Goal: Task Accomplishment & Management: Manage account settings

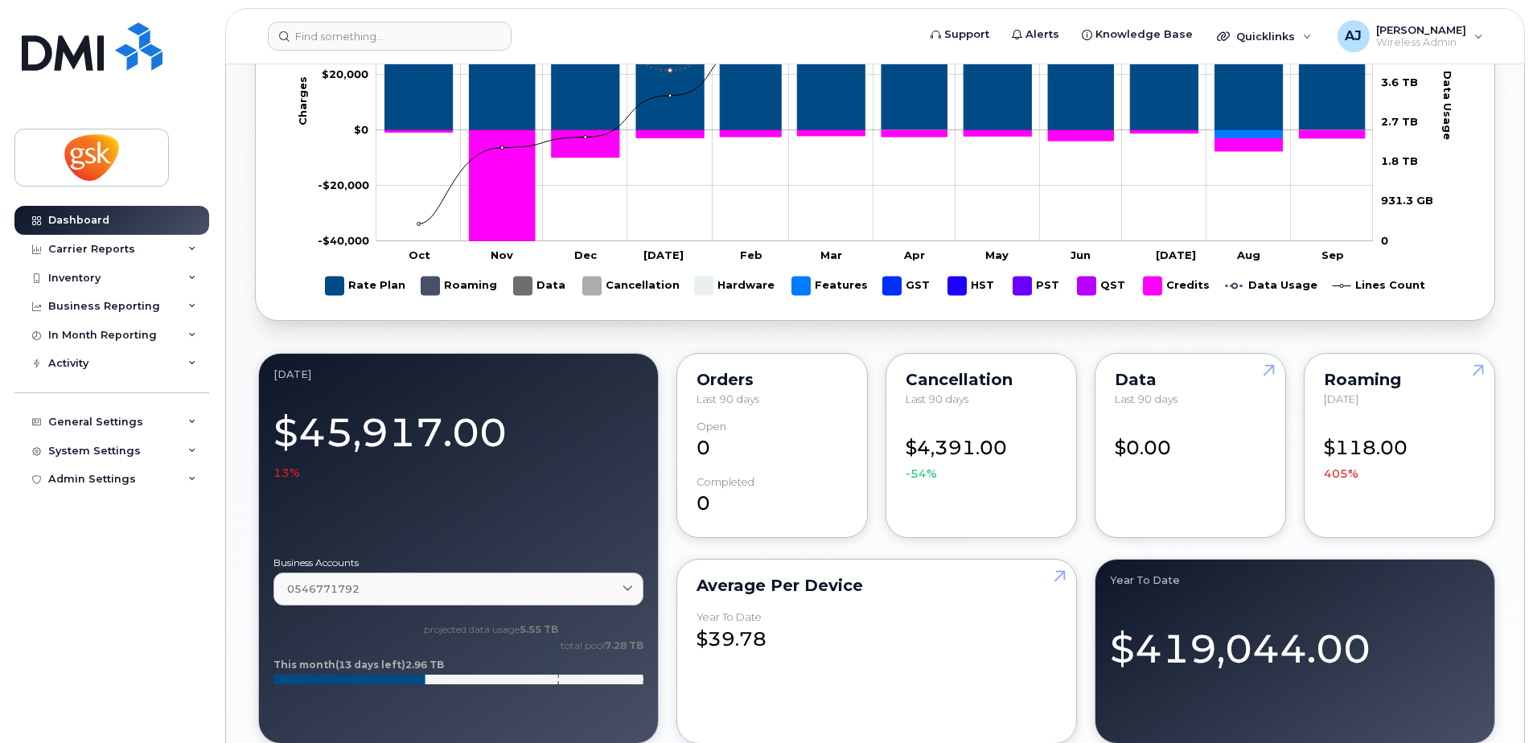
scroll to position [965, 0]
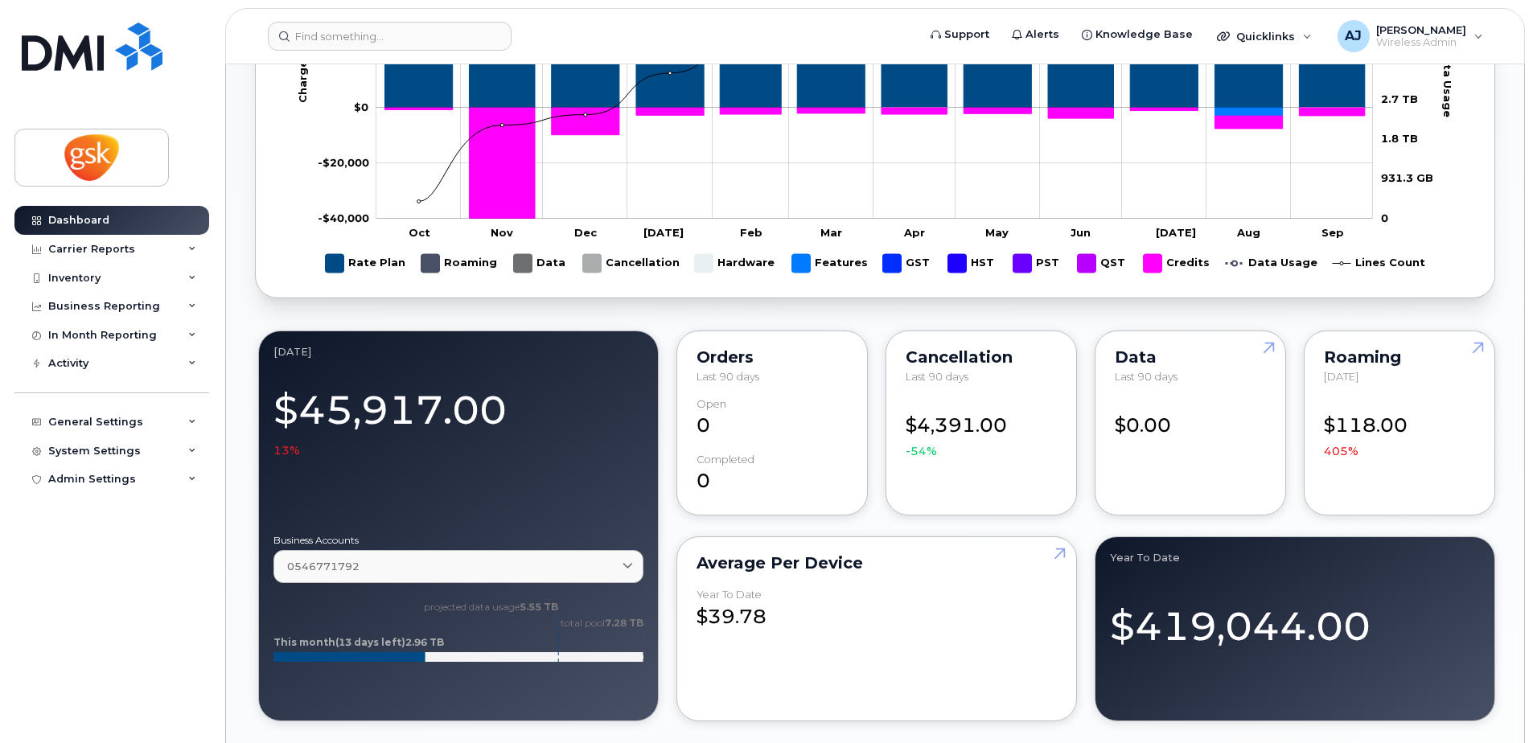
click at [92, 621] on div "Dashboard Carrier Reports Monthly Billing Data Daily Data Pooling Data Behavior…" at bounding box center [113, 462] width 199 height 513
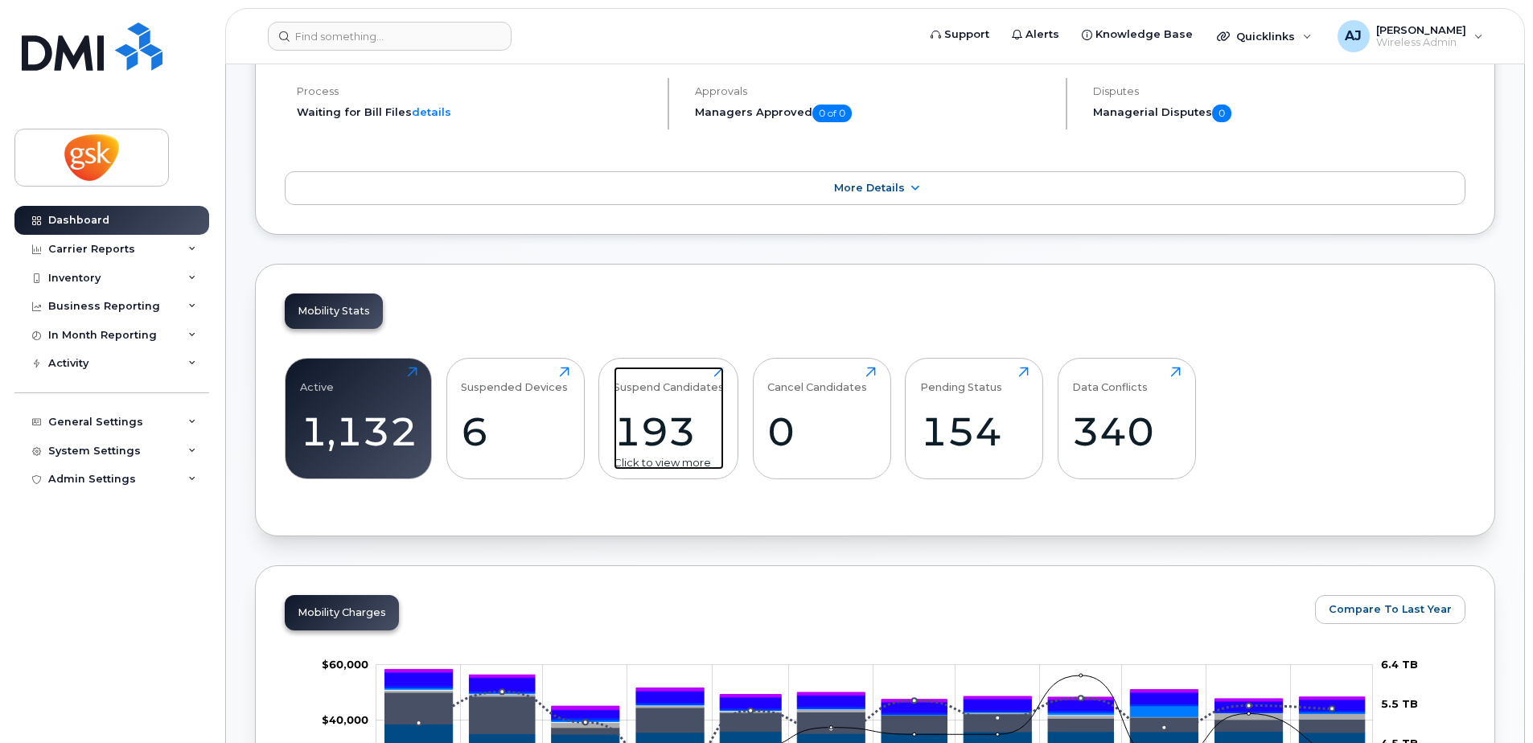
click at [660, 432] on div "193" at bounding box center [669, 431] width 110 height 47
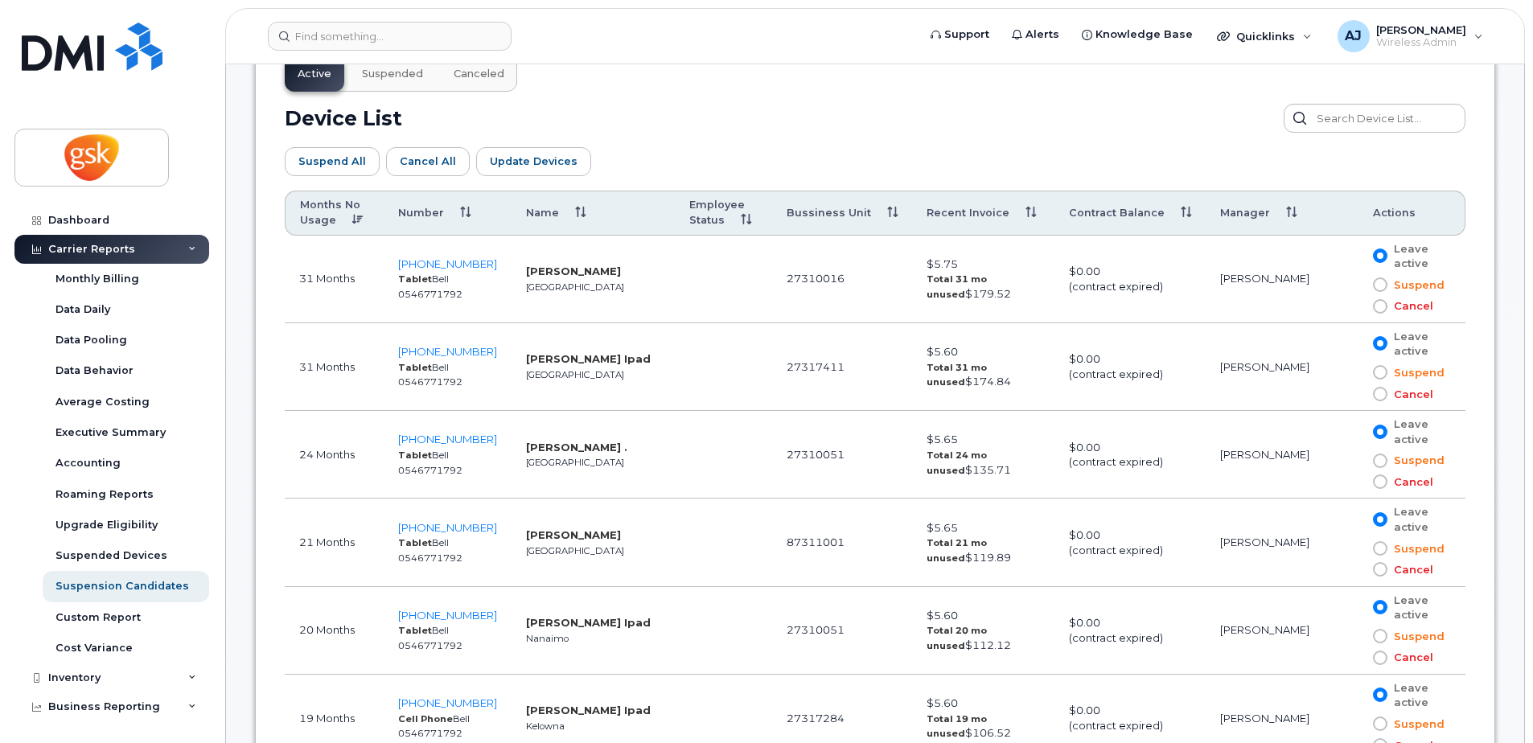
scroll to position [885, 0]
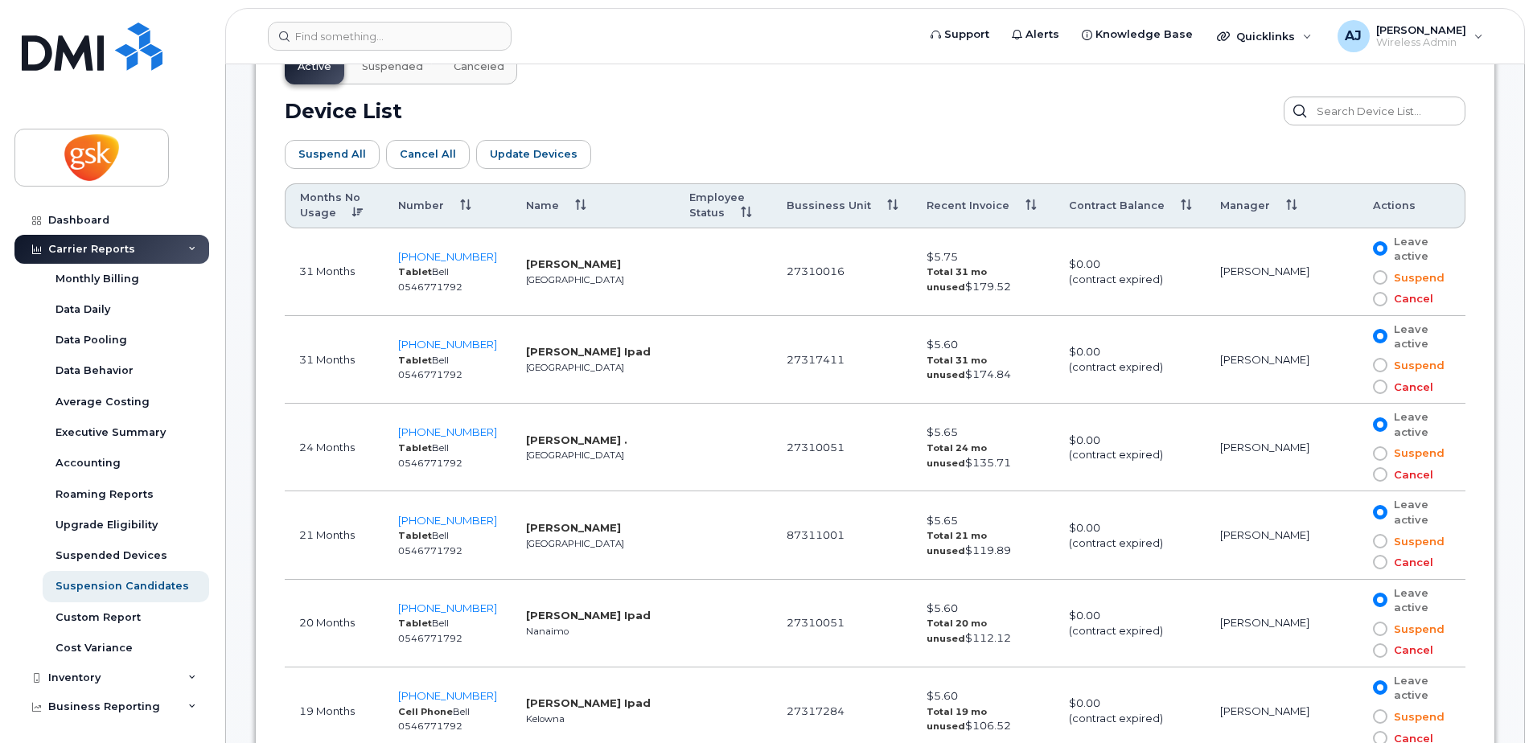
click at [1374, 301] on span at bounding box center [1380, 299] width 14 height 14
click at [1357, 299] on input "Cancel" at bounding box center [1357, 299] width 0 height 0
click at [320, 206] on th "Months No Usage" at bounding box center [334, 205] width 99 height 45
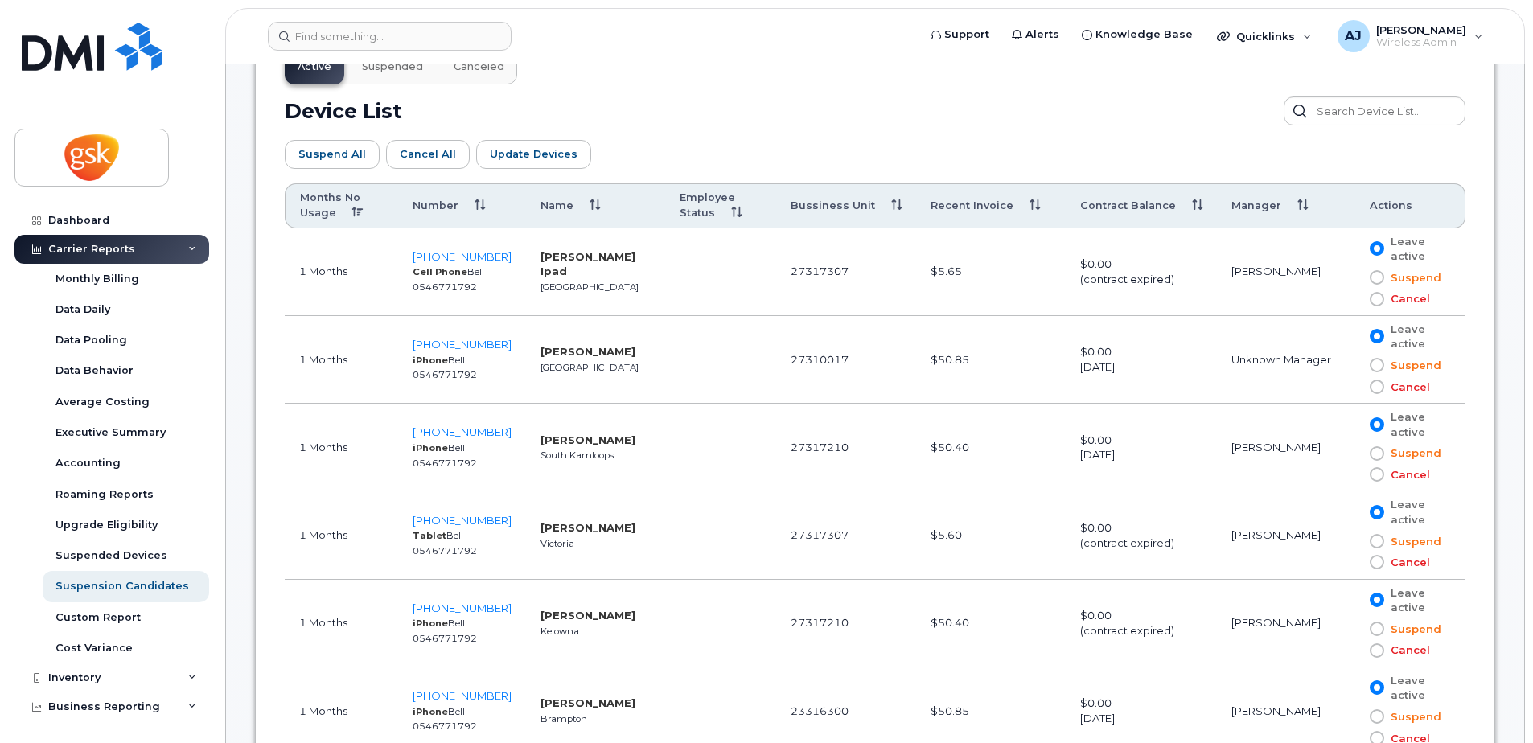
click at [320, 206] on th "Months No Usage" at bounding box center [341, 205] width 113 height 45
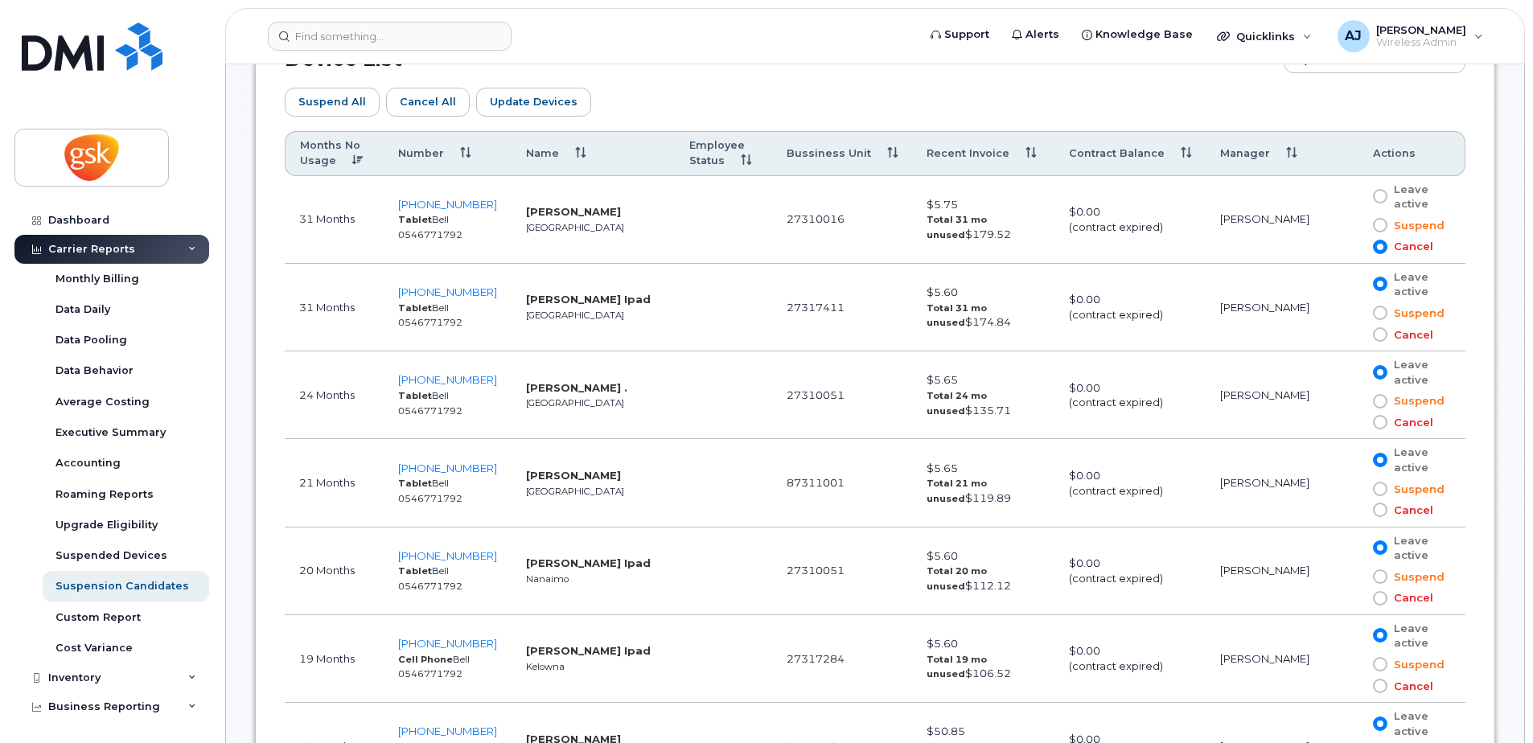
scroll to position [965, 0]
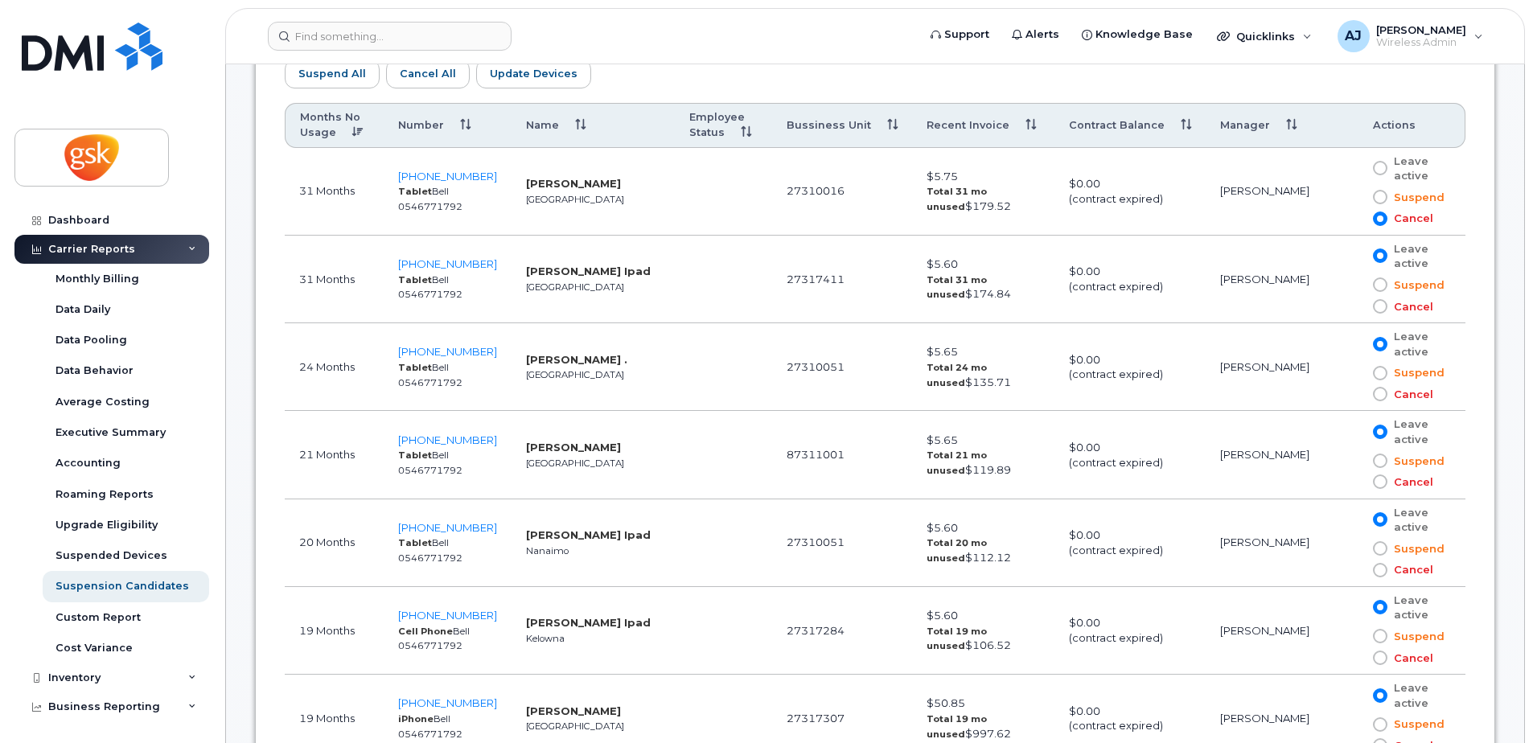
click at [1377, 396] on span at bounding box center [1380, 394] width 14 height 14
click at [1357, 394] on input "Cancel" at bounding box center [1357, 394] width 0 height 0
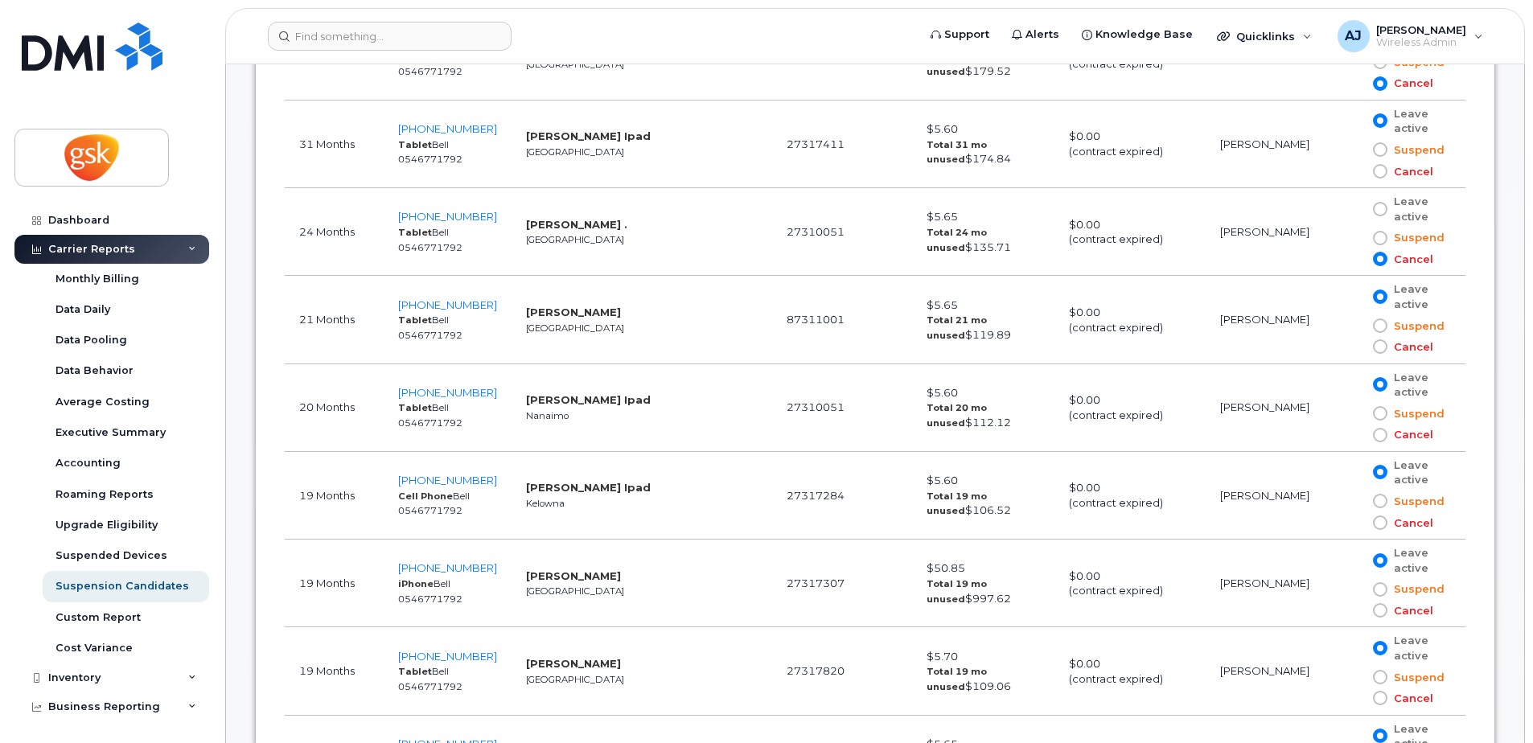
scroll to position [1126, 0]
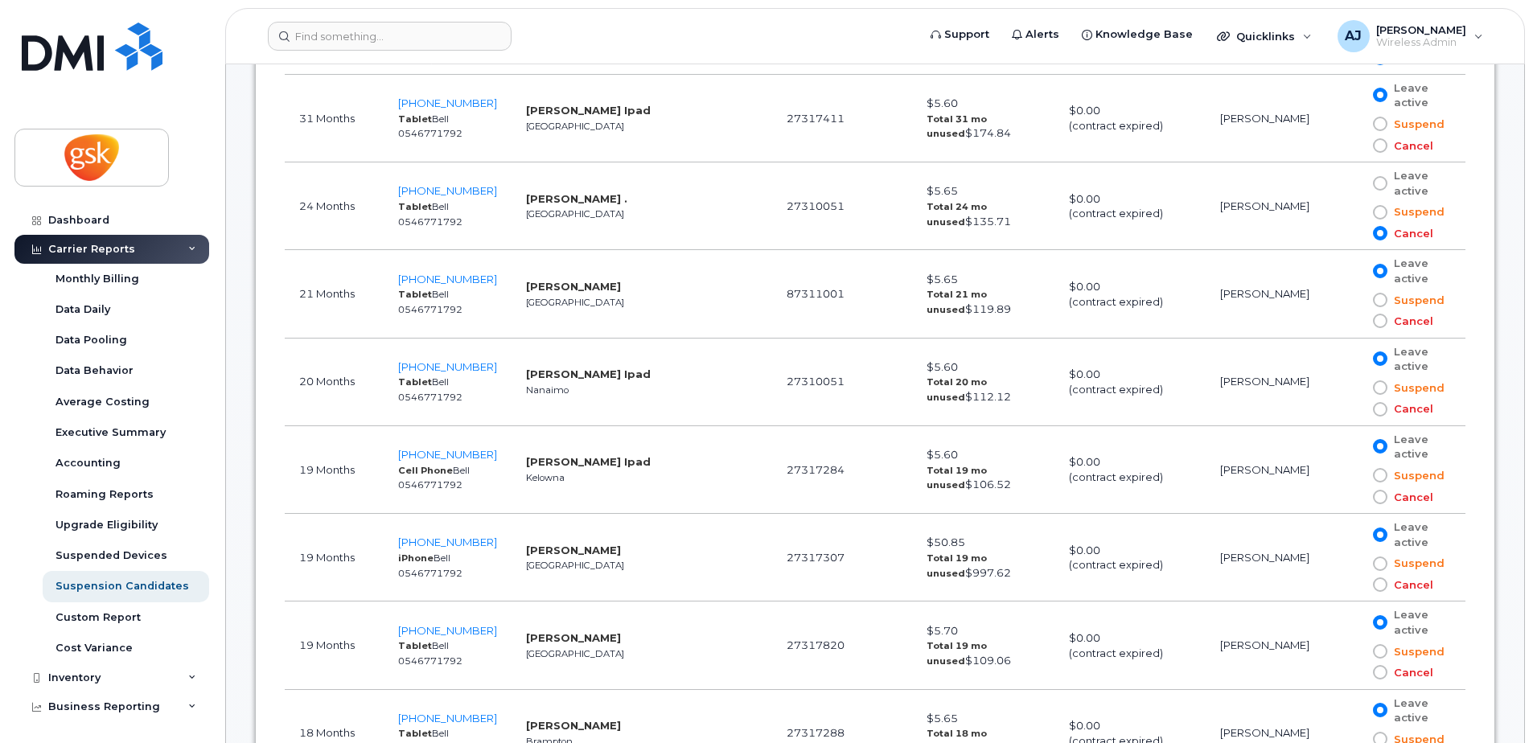
click at [1376, 325] on span at bounding box center [1380, 321] width 14 height 14
click at [1357, 321] on input "Cancel" at bounding box center [1357, 321] width 0 height 0
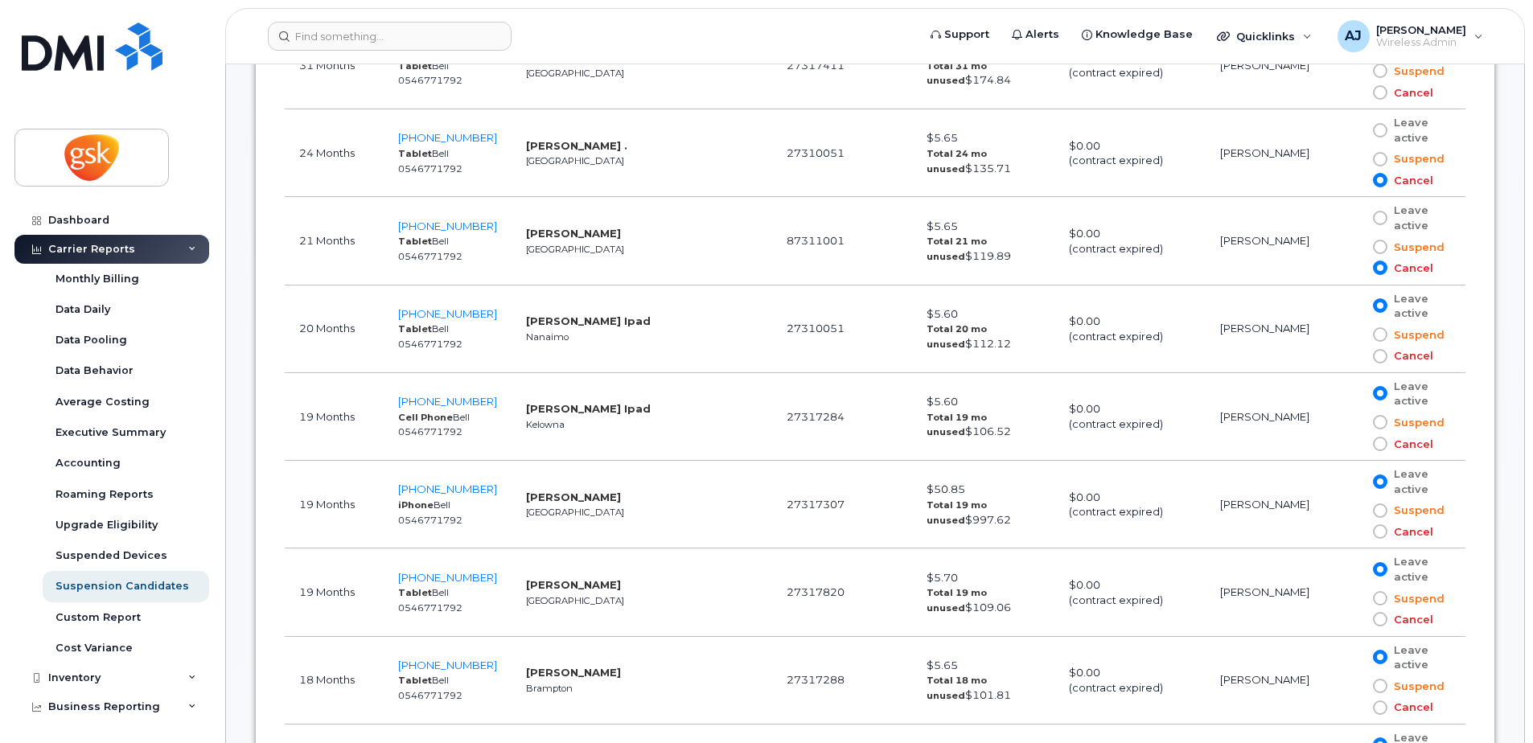
scroll to position [1207, 0]
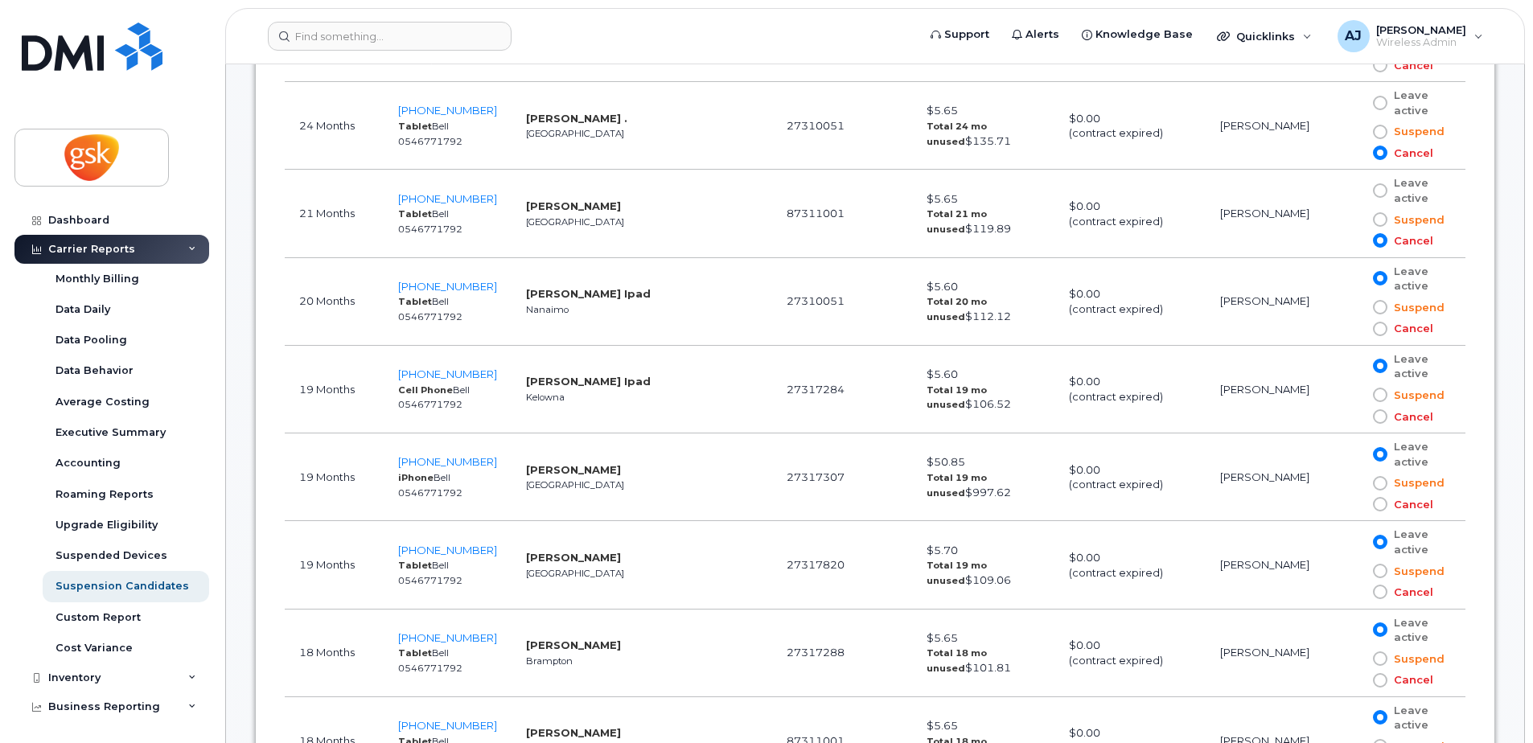
click at [1374, 331] on span at bounding box center [1380, 329] width 14 height 14
click at [1357, 329] on input "Cancel" at bounding box center [1357, 329] width 0 height 0
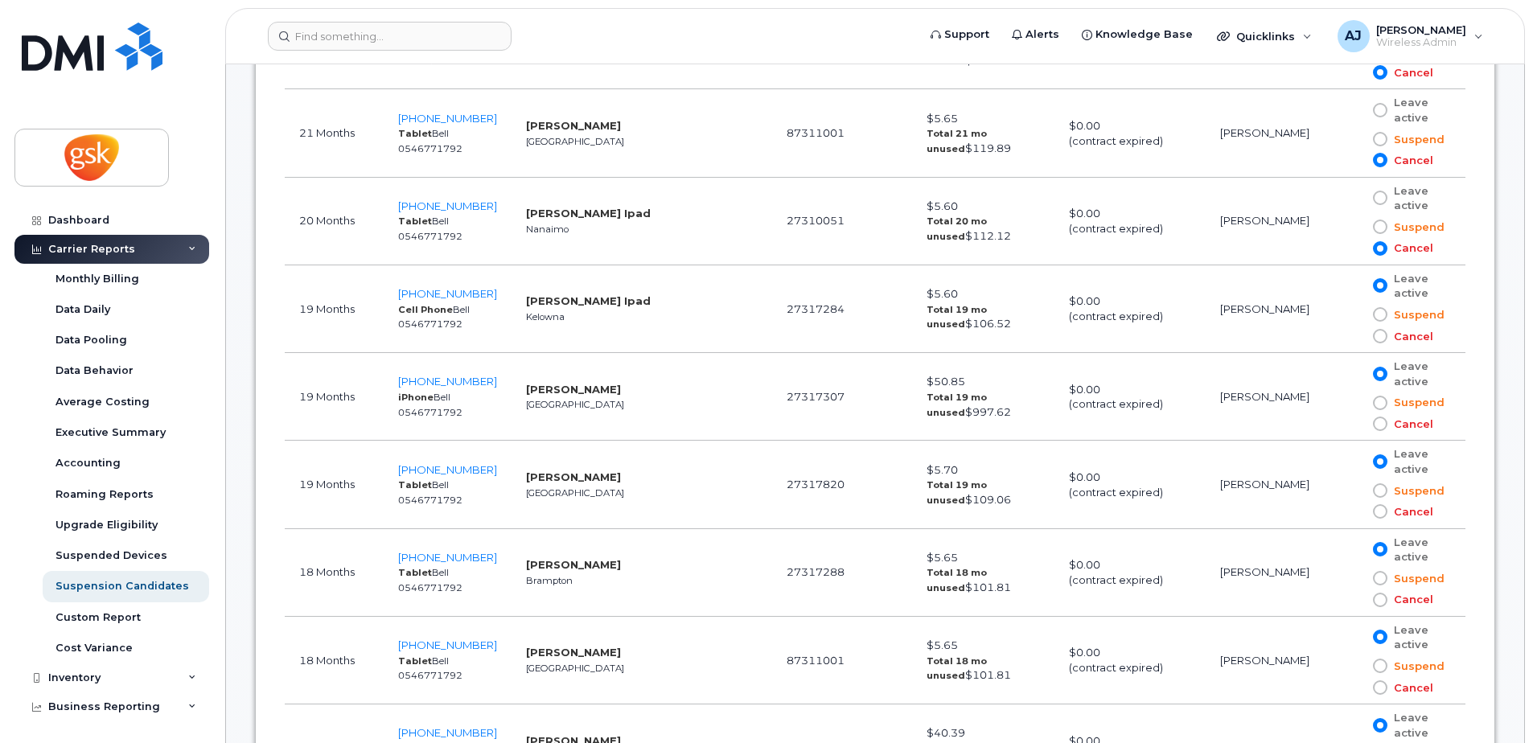
scroll to position [1368, 0]
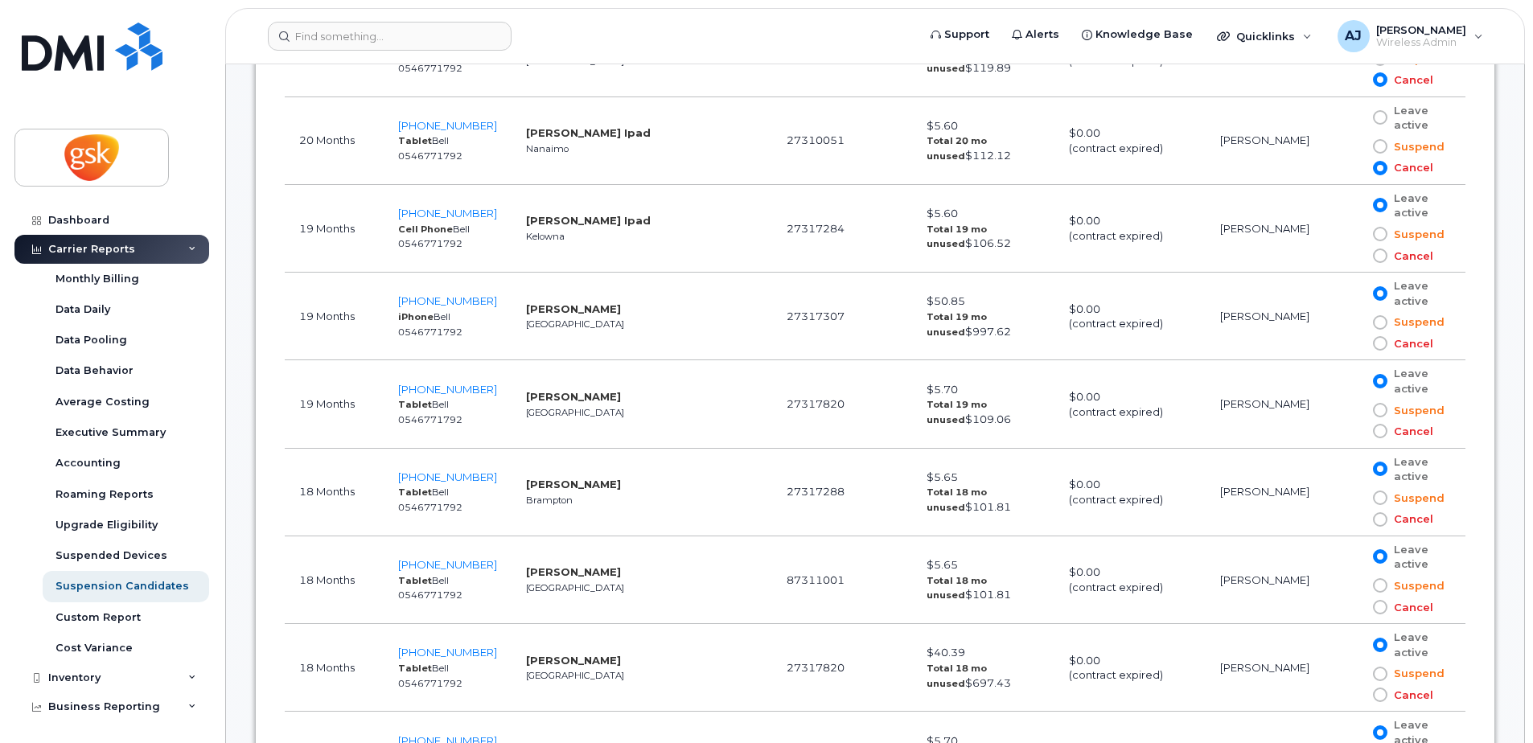
click at [1378, 346] on span at bounding box center [1380, 343] width 14 height 14
click at [1357, 344] on input "Cancel" at bounding box center [1357, 344] width 0 height 0
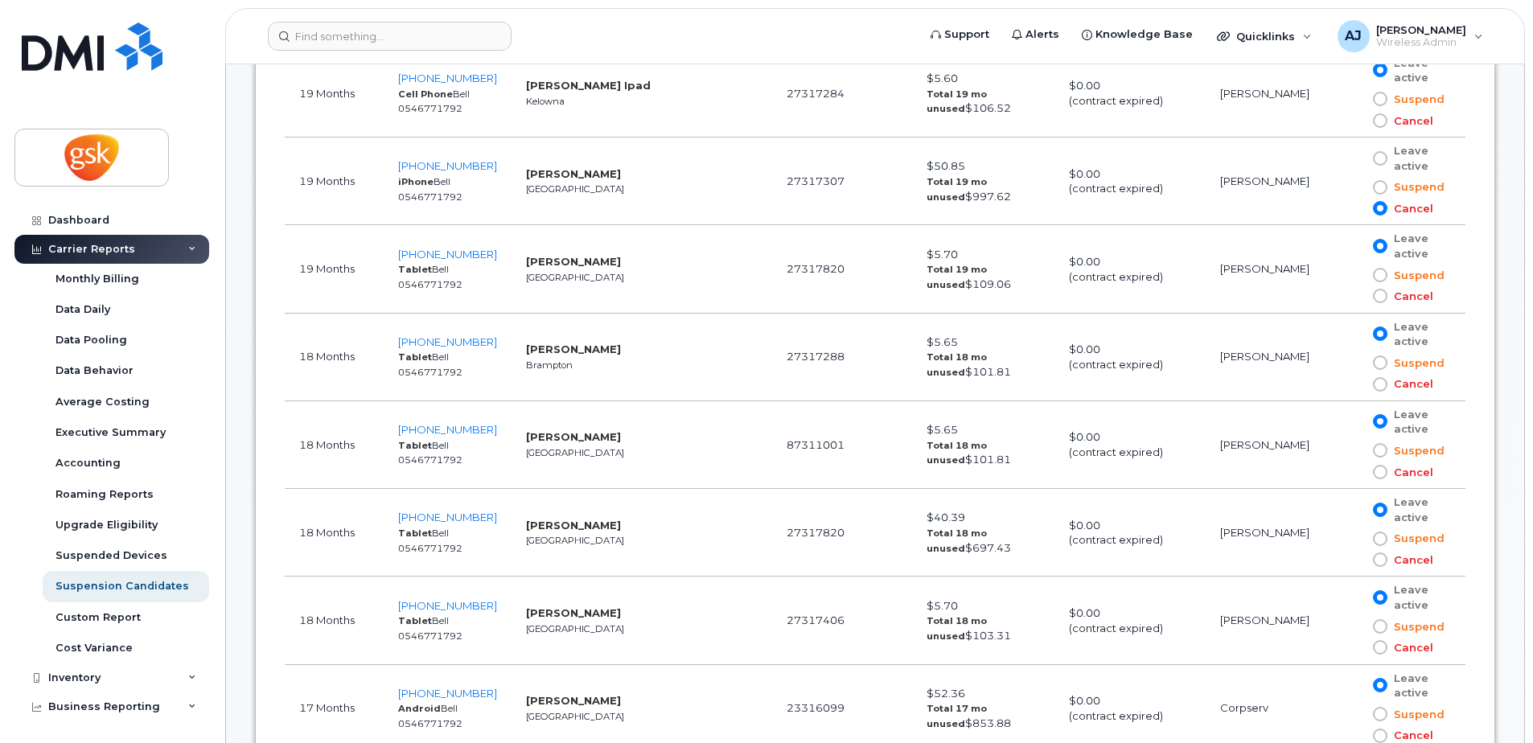
scroll to position [1529, 0]
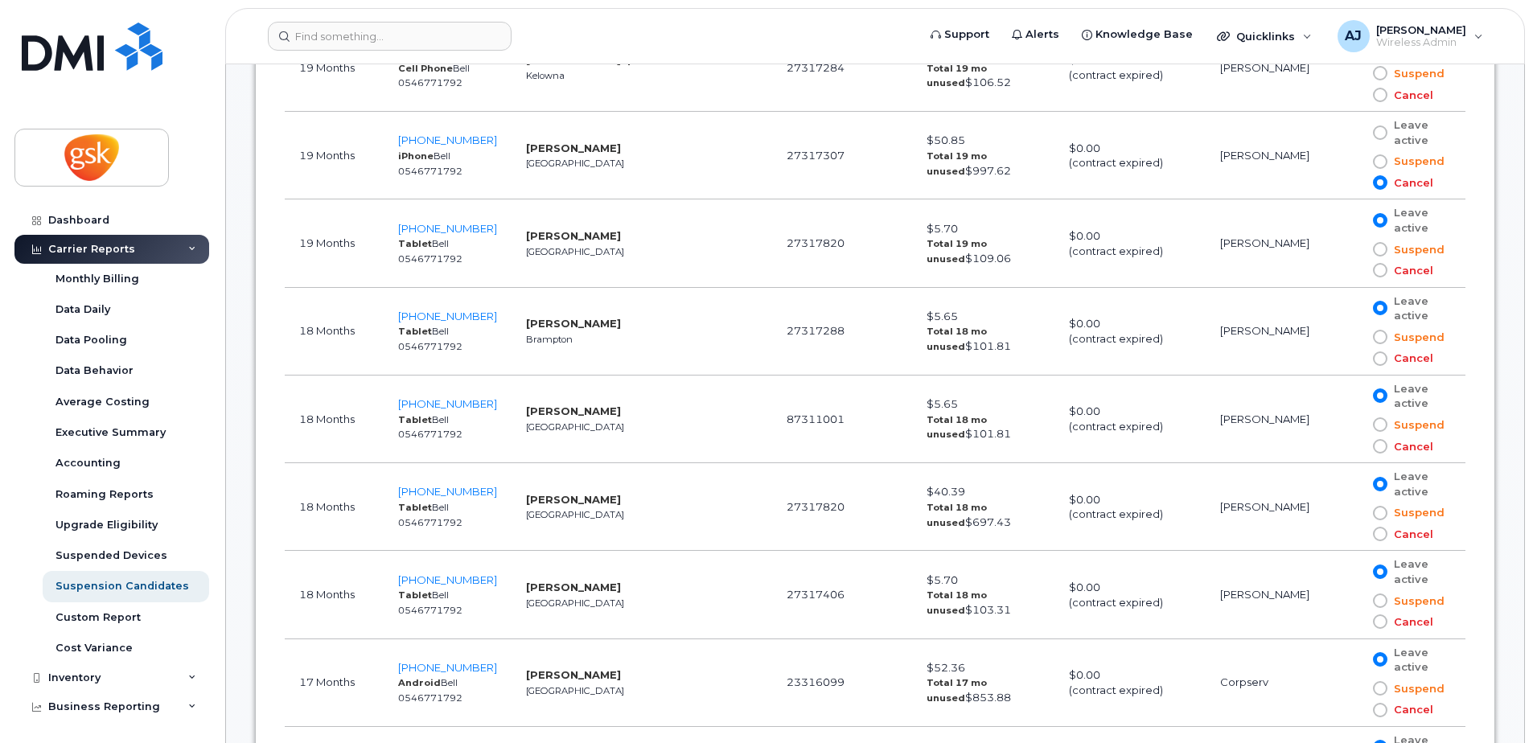
click at [1373, 269] on span at bounding box center [1380, 270] width 14 height 14
click at [1357, 270] on input "Cancel" at bounding box center [1357, 270] width 0 height 0
click at [1373, 359] on span at bounding box center [1380, 359] width 14 height 14
click at [1357, 359] on input "Cancel" at bounding box center [1357, 359] width 0 height 0
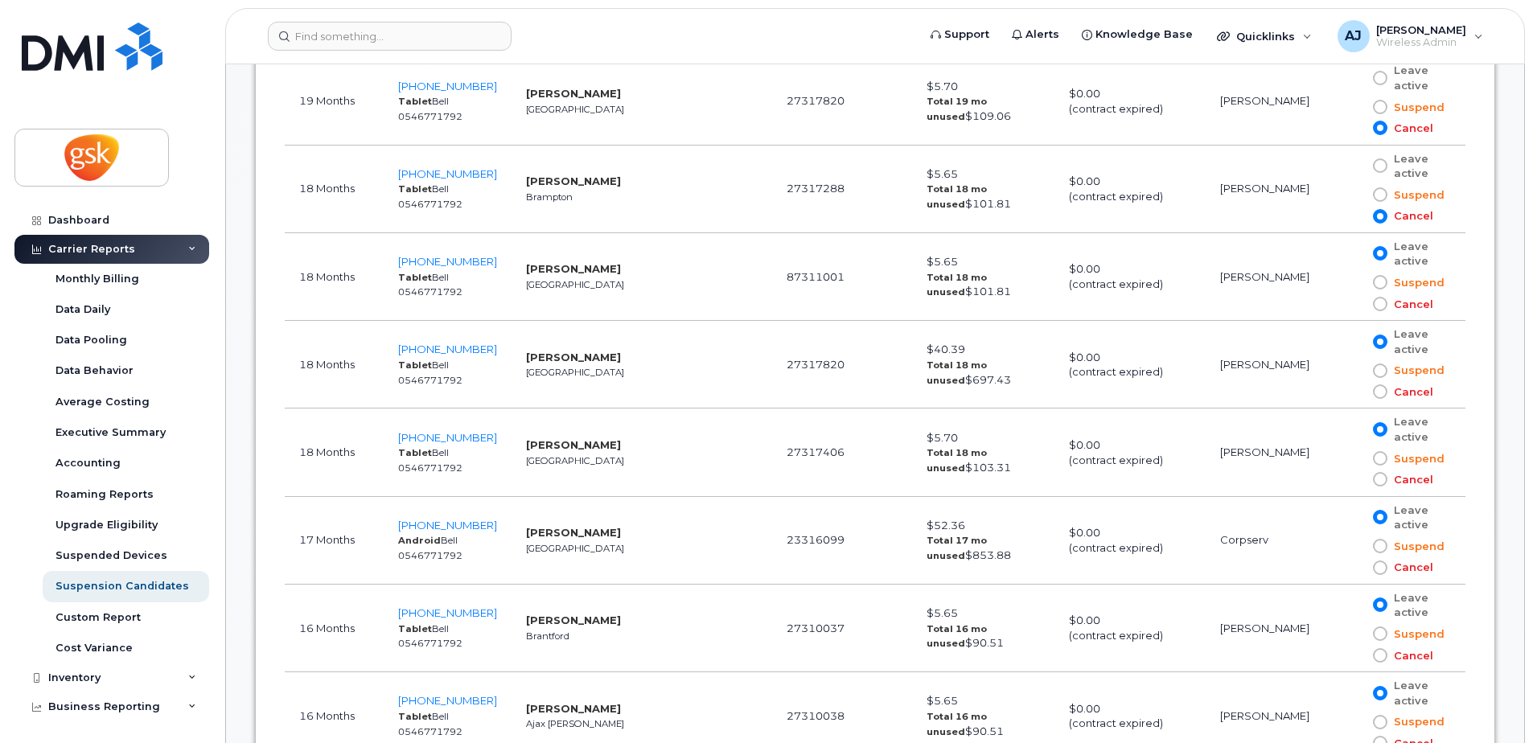
scroll to position [1689, 0]
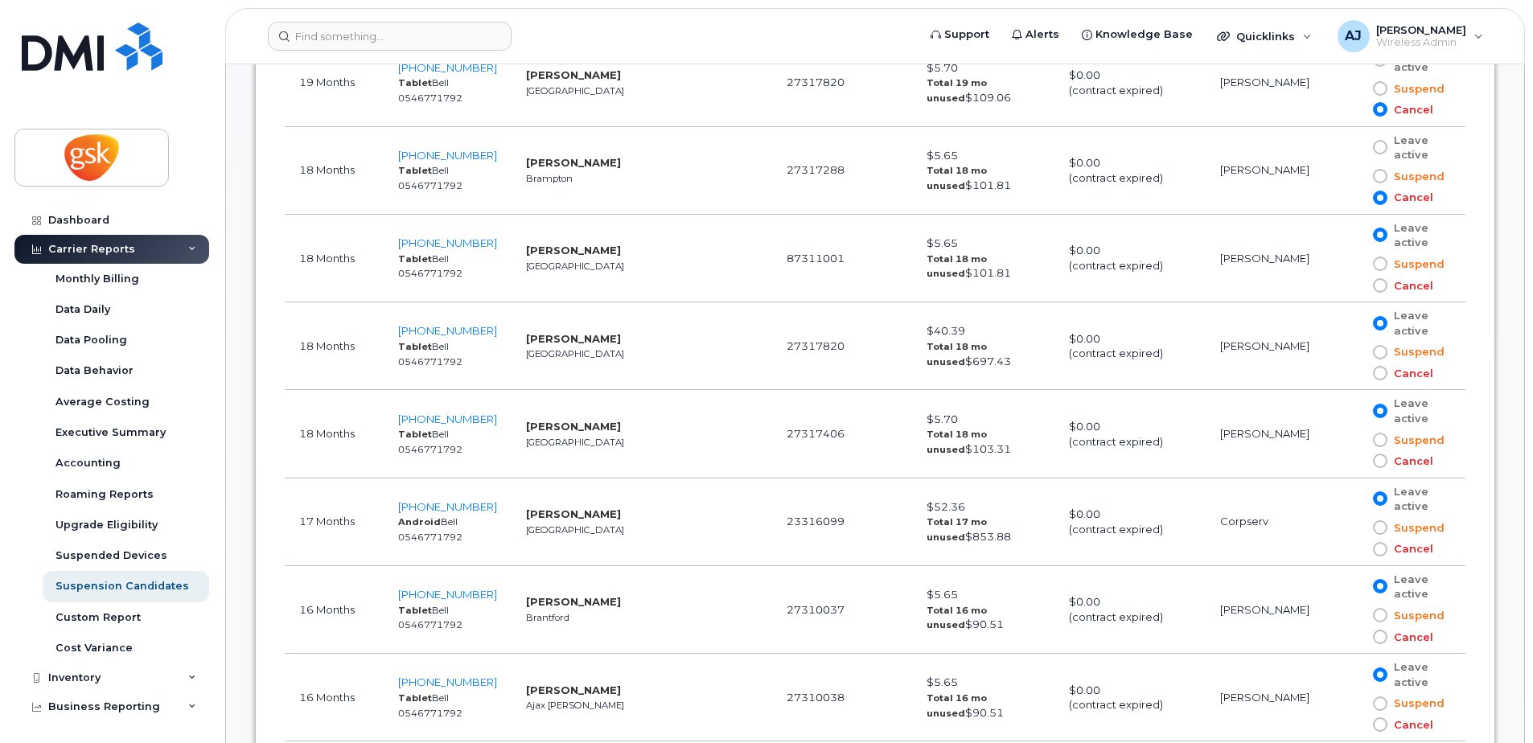
click at [1373, 288] on span at bounding box center [1380, 285] width 14 height 14
click at [1357, 286] on input "Cancel" at bounding box center [1357, 286] width 0 height 0
click at [1373, 372] on span at bounding box center [1380, 373] width 14 height 14
click at [1357, 373] on input "Cancel" at bounding box center [1357, 373] width 0 height 0
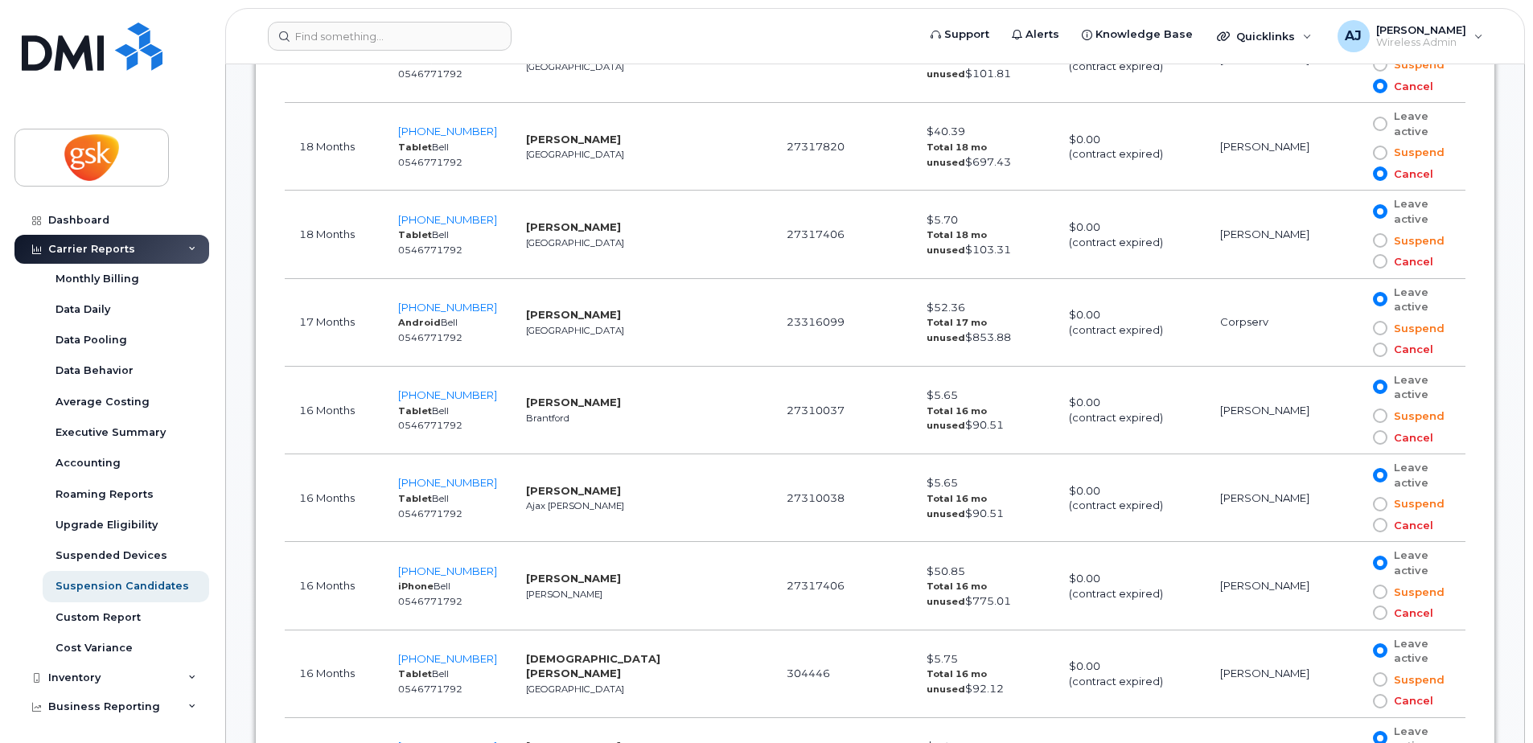
scroll to position [1931, 0]
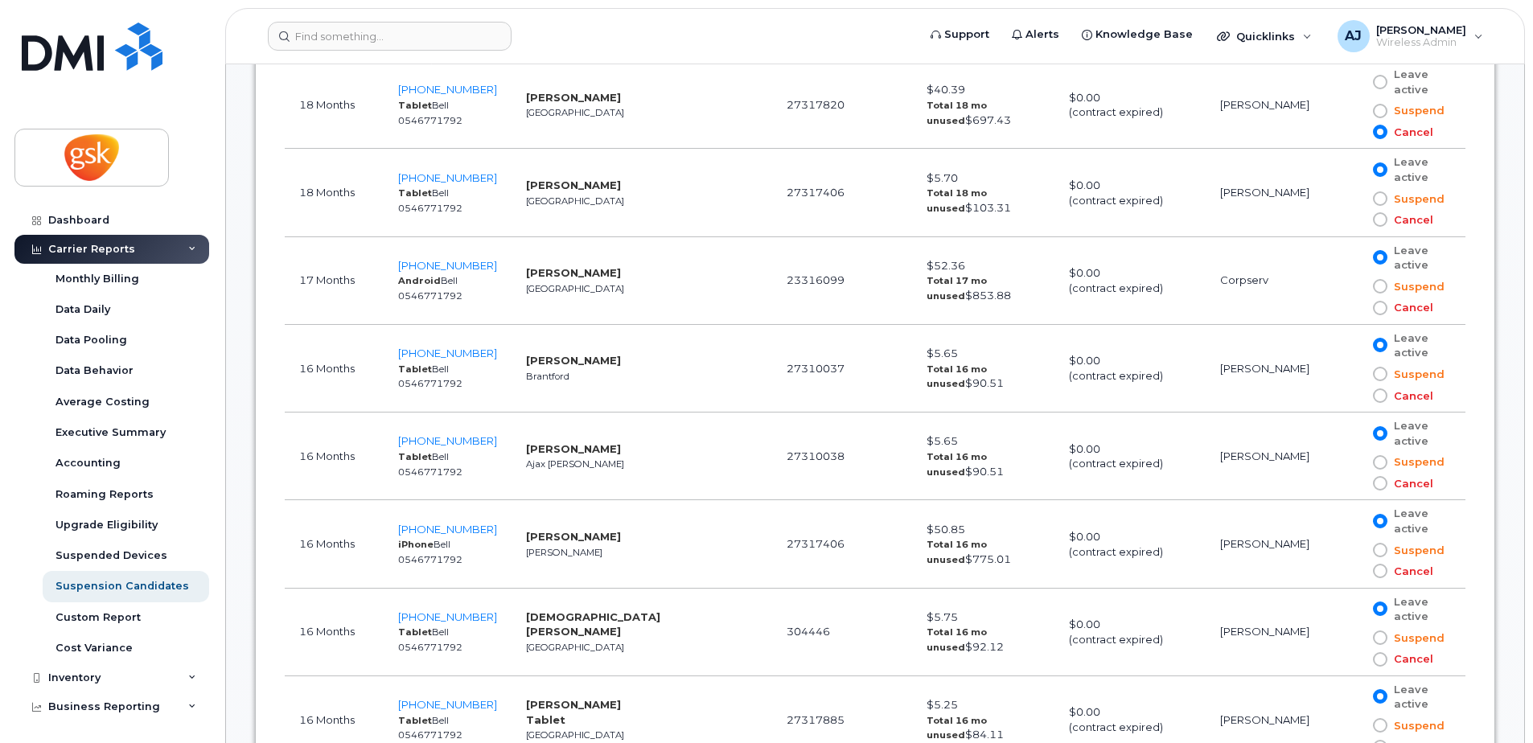
click at [1377, 218] on span at bounding box center [1380, 219] width 14 height 14
click at [1357, 220] on input "Cancel" at bounding box center [1357, 220] width 0 height 0
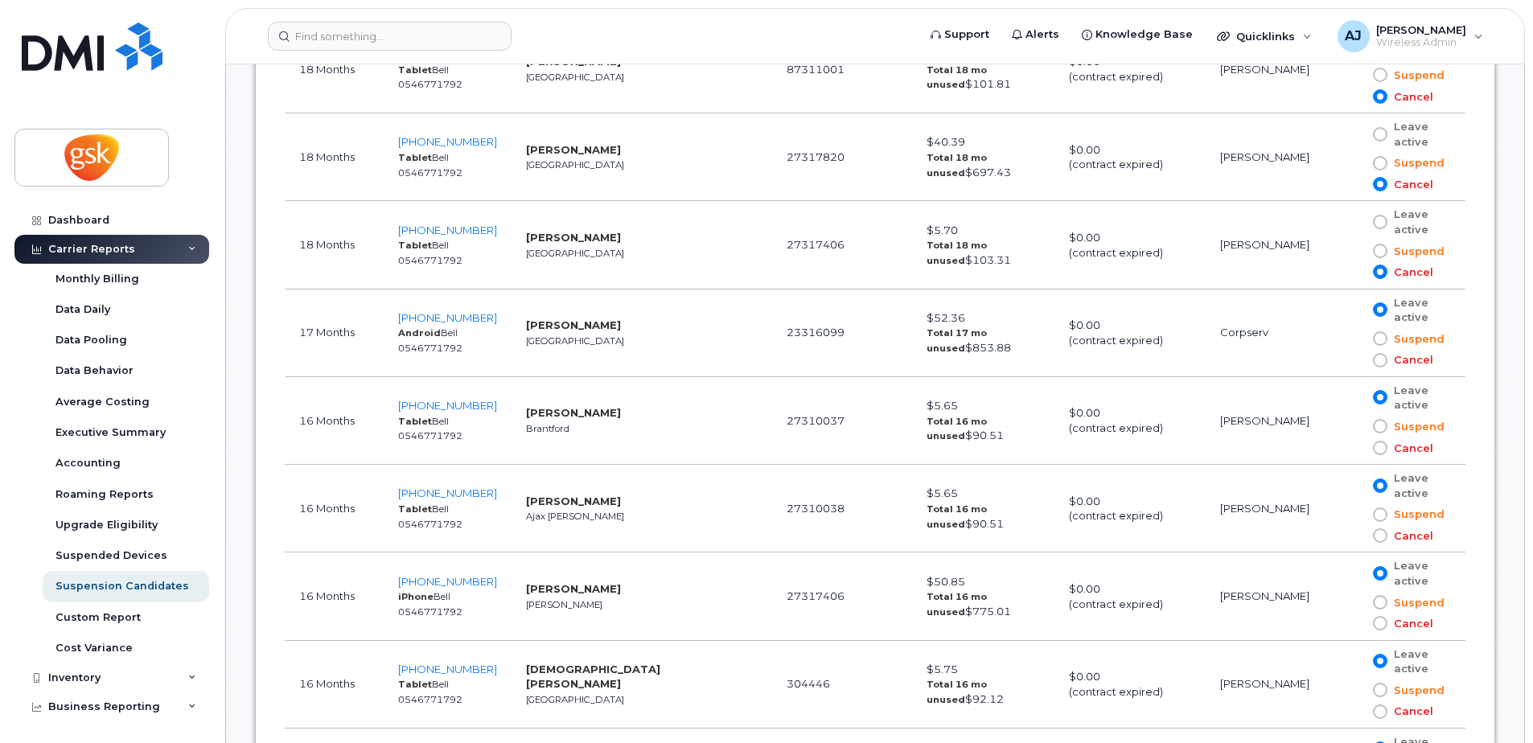
scroll to position [1850, 0]
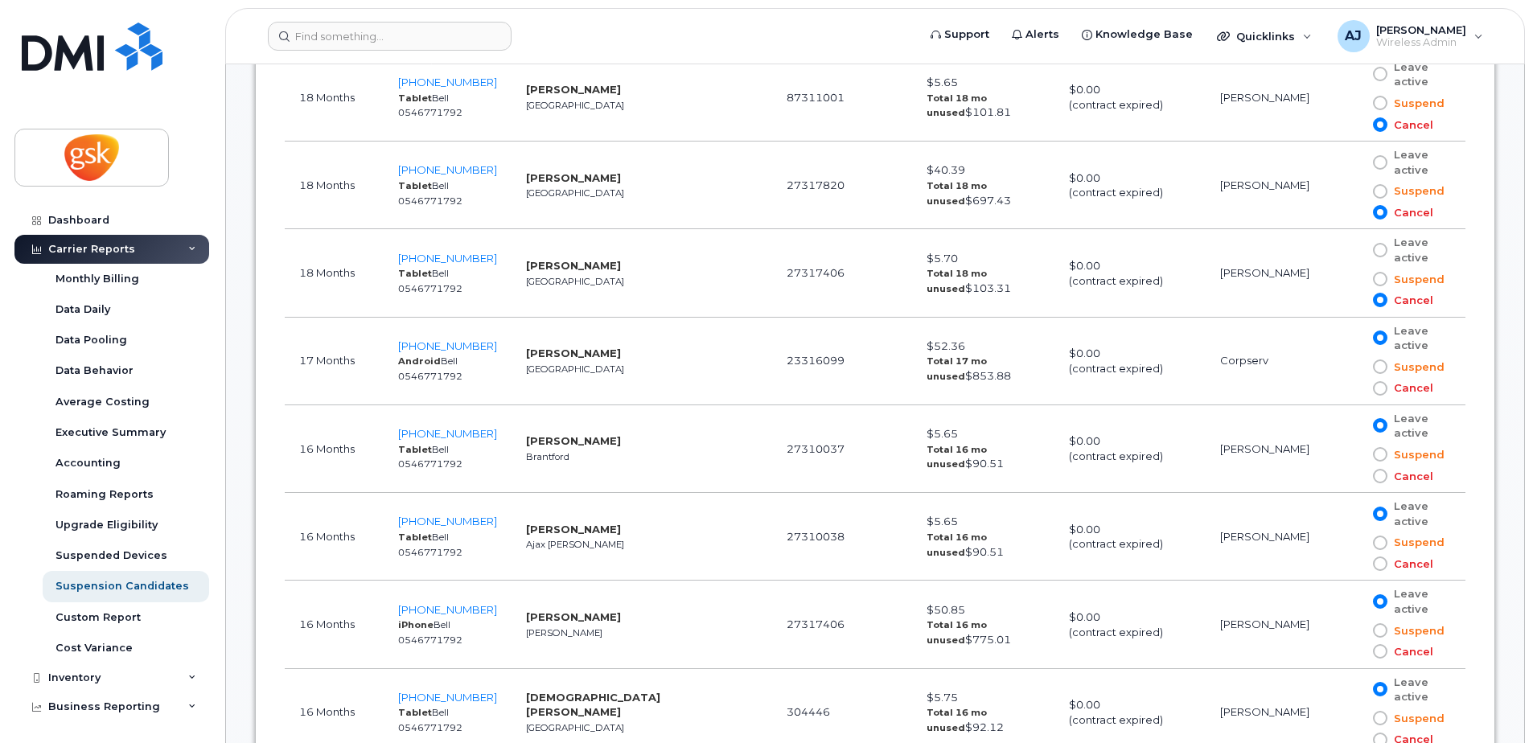
click at [1376, 164] on span at bounding box center [1380, 162] width 14 height 14
click at [1357, 163] on input "Leave active" at bounding box center [1357, 163] width 0 height 0
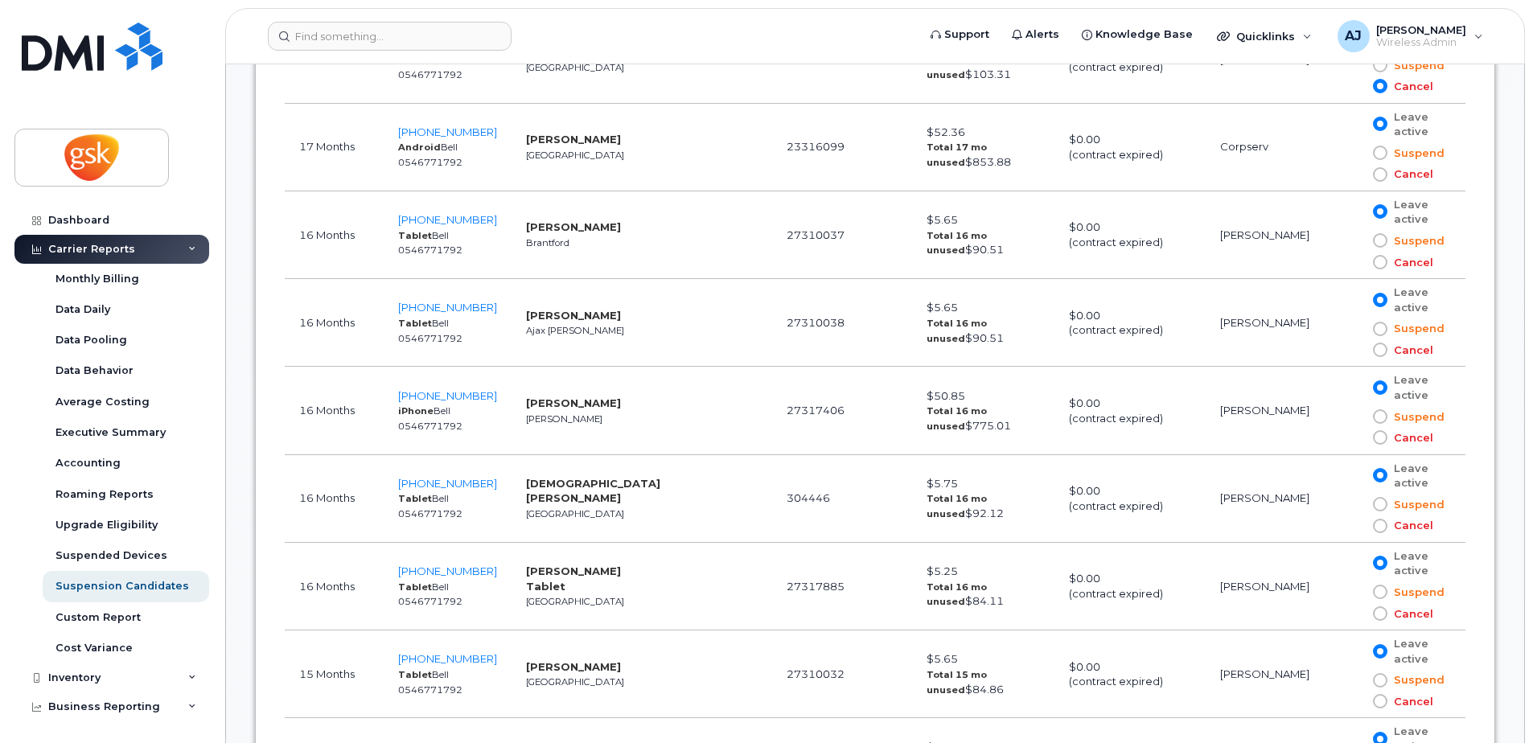
scroll to position [2092, 0]
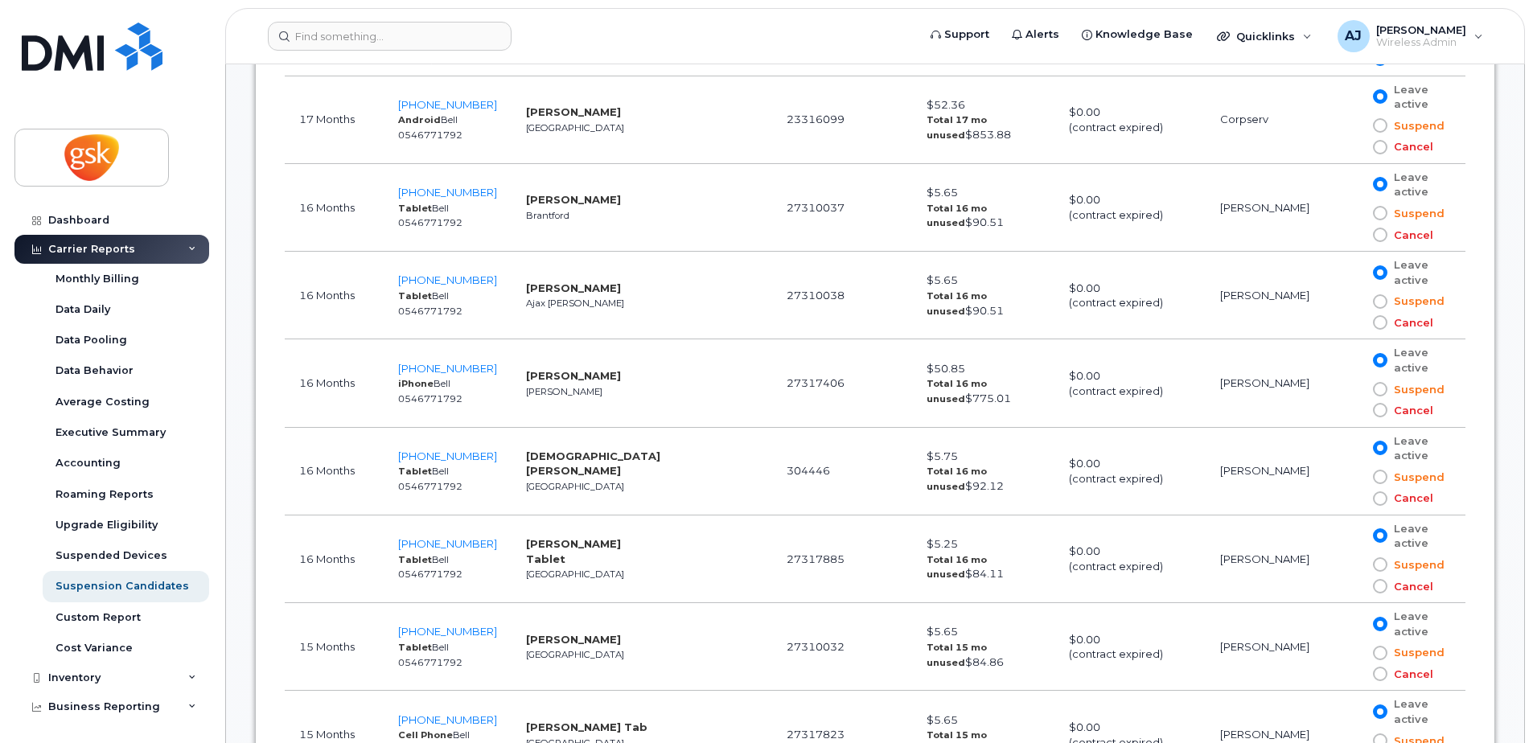
click at [1378, 232] on span at bounding box center [1380, 235] width 14 height 14
click at [1357, 235] on input "Cancel" at bounding box center [1357, 235] width 0 height 0
click at [1375, 147] on span at bounding box center [1380, 147] width 14 height 14
click at [1357, 147] on input "Cancel" at bounding box center [1357, 147] width 0 height 0
click at [1373, 101] on span at bounding box center [1380, 96] width 14 height 14
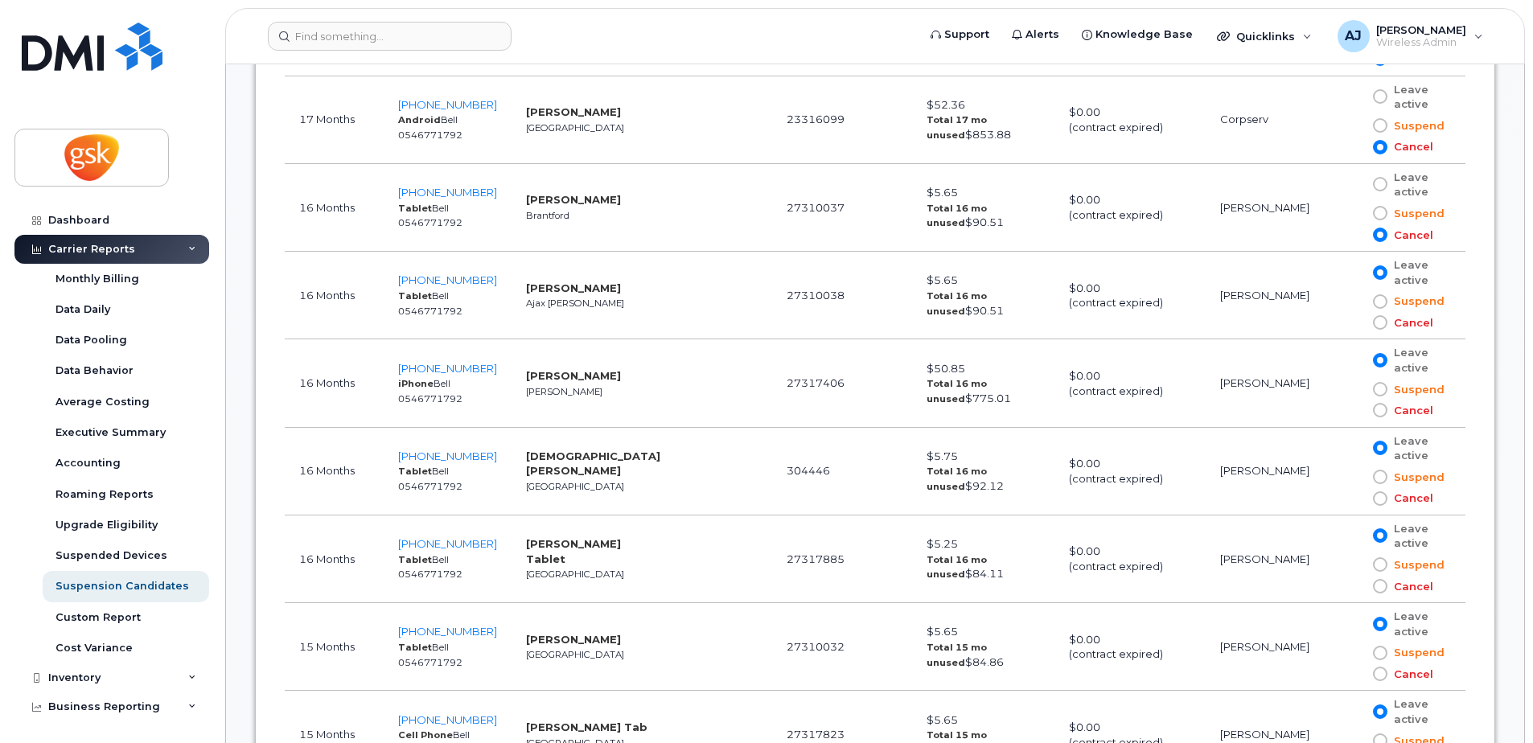
click at [1357, 97] on input "Leave active" at bounding box center [1357, 97] width 0 height 0
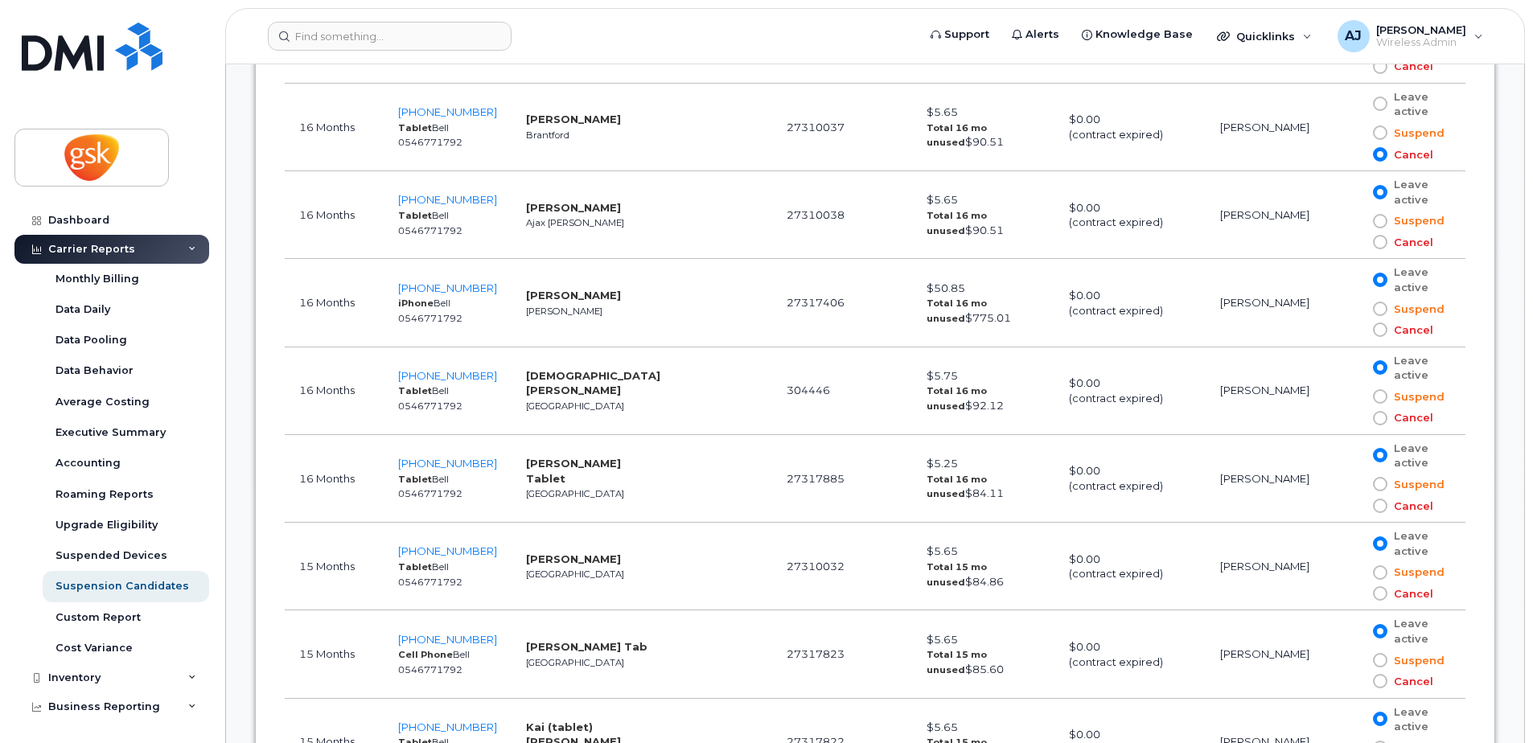
scroll to position [2253, 0]
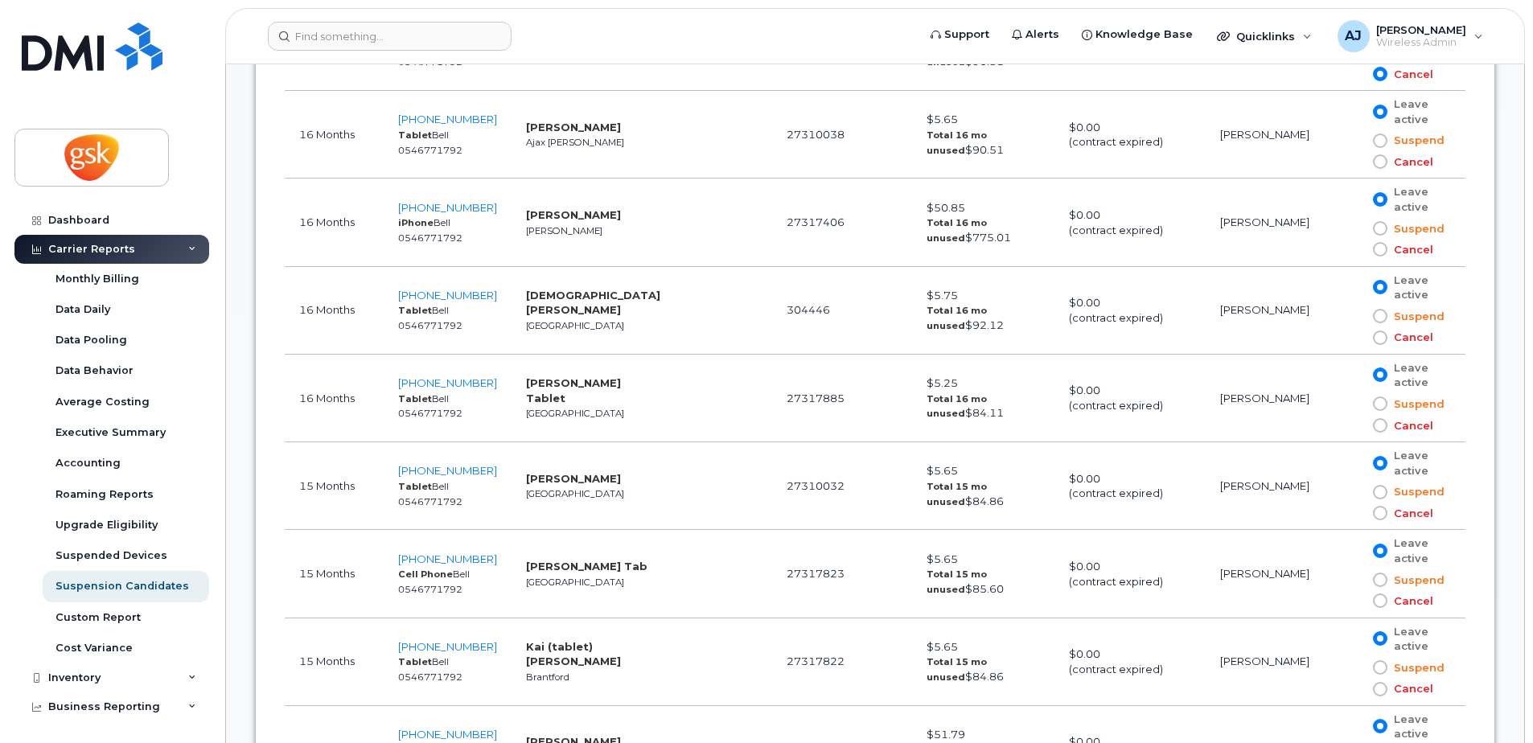
click at [1378, 430] on span at bounding box center [1380, 425] width 14 height 14
click at [1357, 426] on input "Cancel" at bounding box center [1357, 426] width 0 height 0
click at [1375, 336] on span at bounding box center [1380, 338] width 14 height 14
click at [1357, 338] on input "Cancel" at bounding box center [1357, 338] width 0 height 0
click at [1376, 247] on span at bounding box center [1380, 249] width 14 height 14
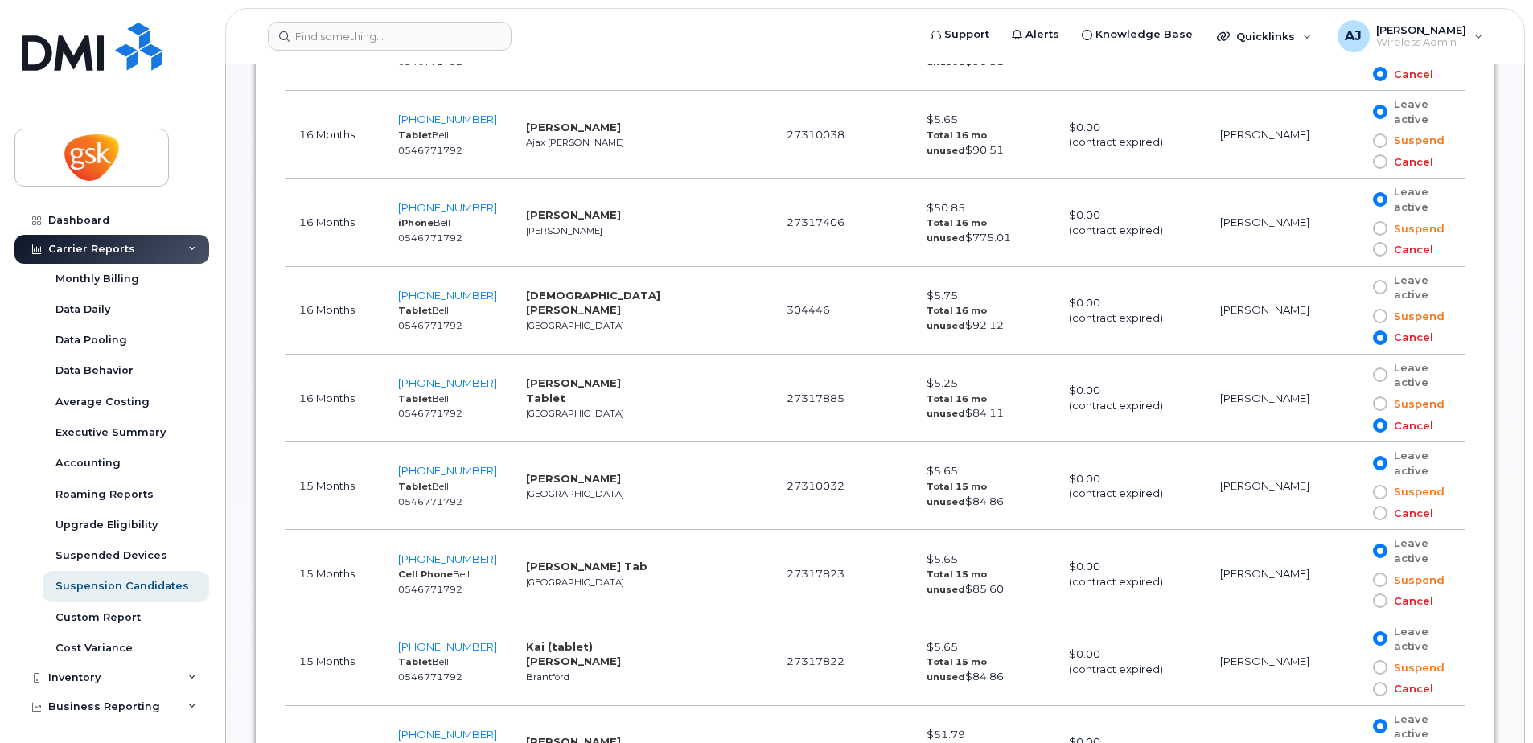
click at [1357, 249] on input "Cancel" at bounding box center [1357, 249] width 0 height 0
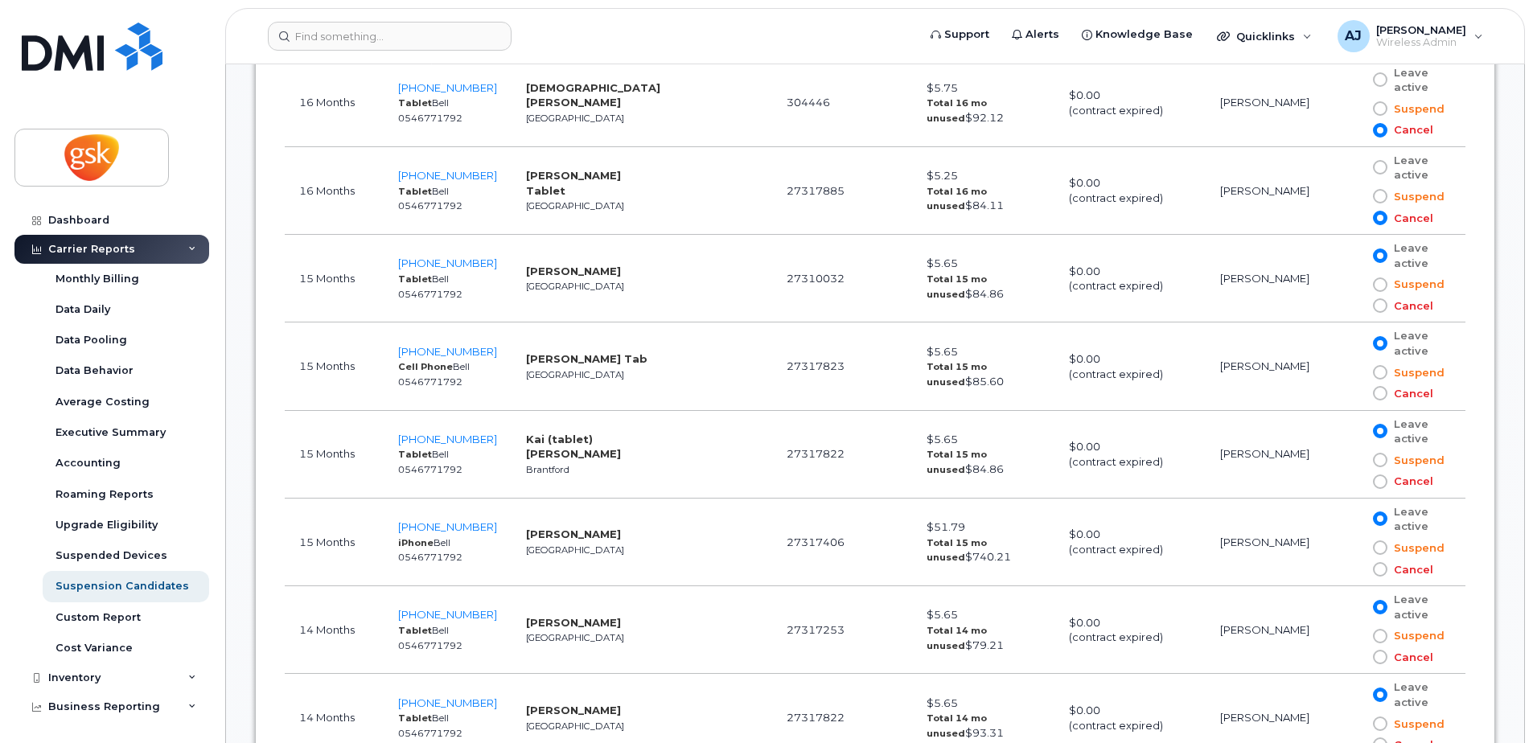
scroll to position [2494, 0]
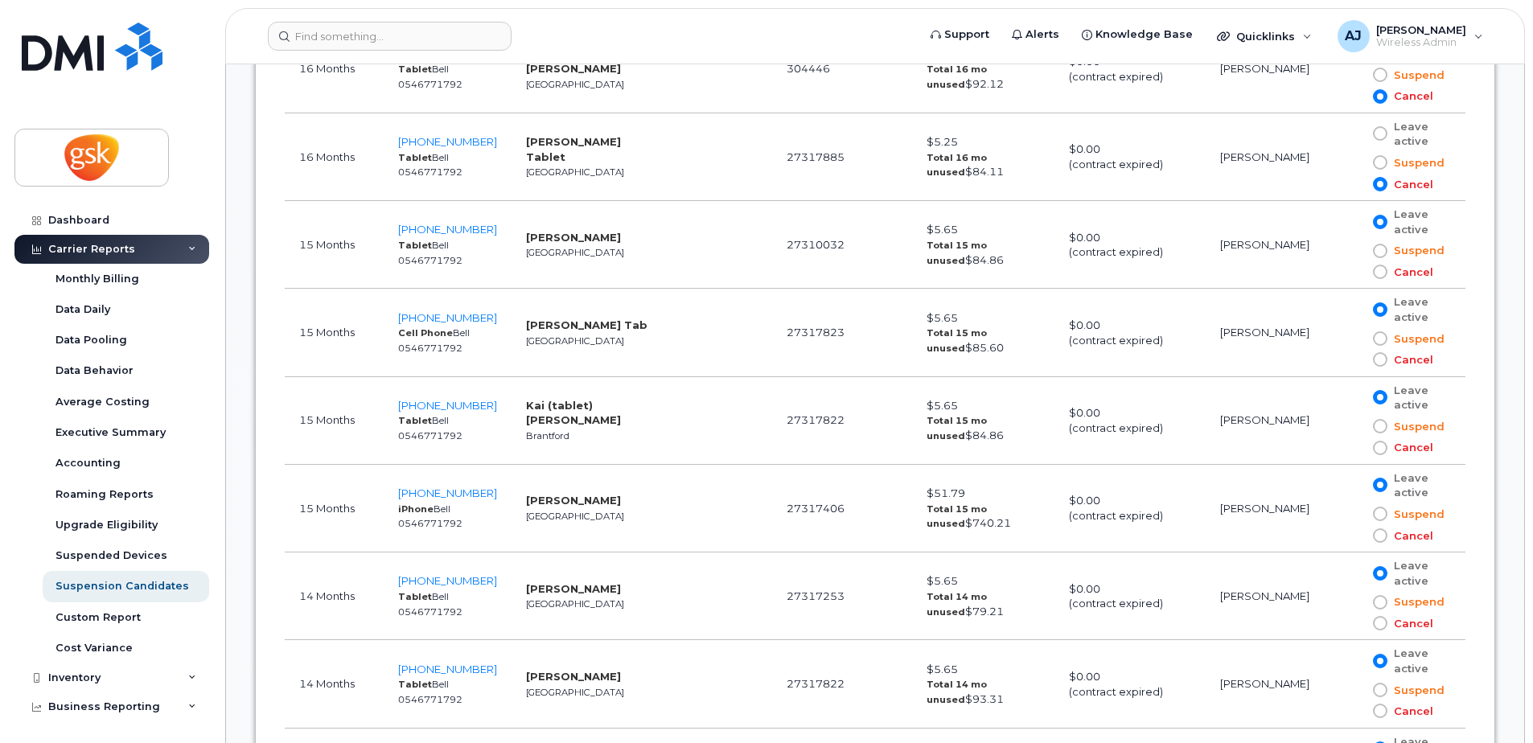
click at [1375, 266] on span at bounding box center [1380, 272] width 14 height 14
click at [1357, 272] on input "Cancel" at bounding box center [1357, 272] width 0 height 0
click at [1373, 360] on span at bounding box center [1380, 359] width 14 height 14
click at [1357, 360] on input "Cancel" at bounding box center [1357, 360] width 0 height 0
click at [1373, 449] on span at bounding box center [1380, 448] width 14 height 14
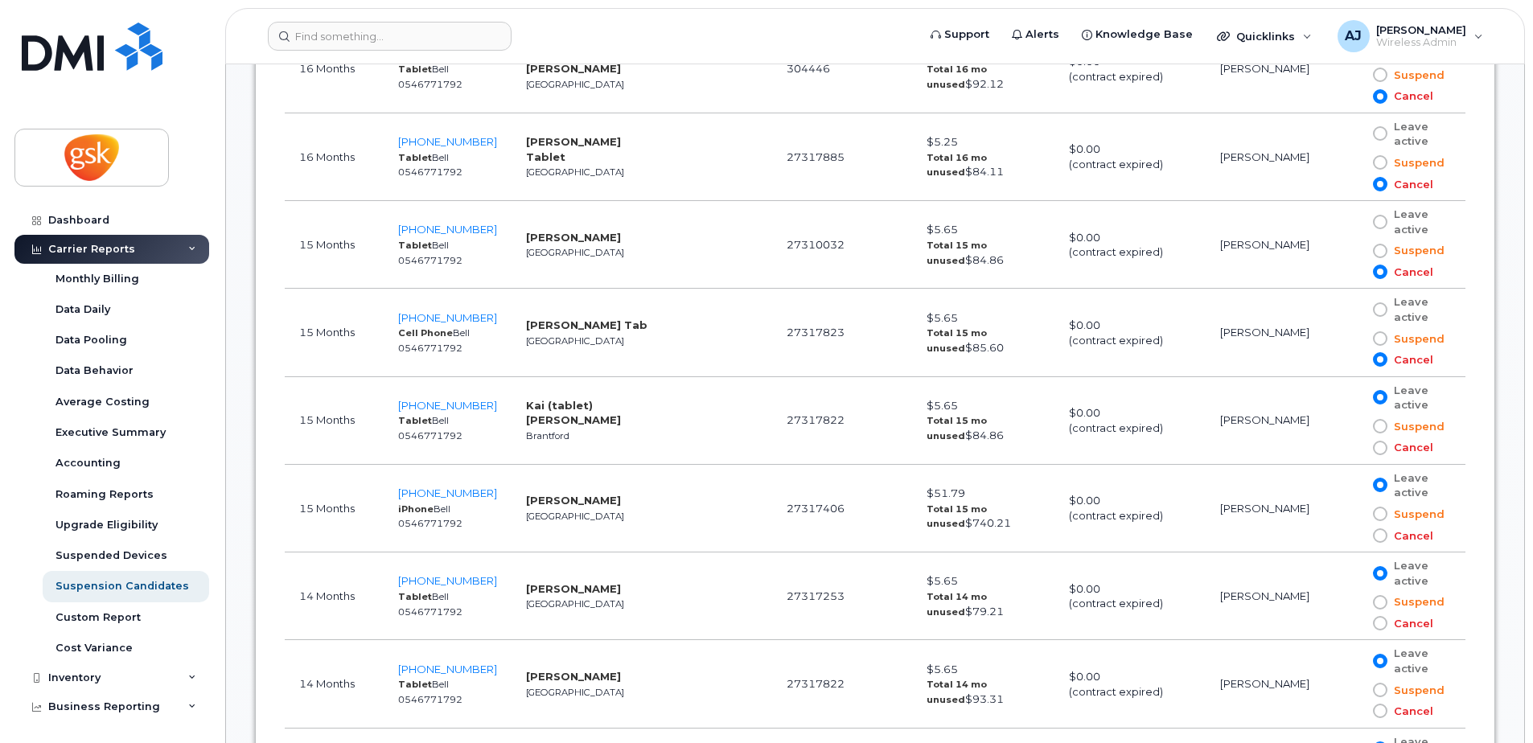
click at [1357, 448] on input "Cancel" at bounding box center [1357, 448] width 0 height 0
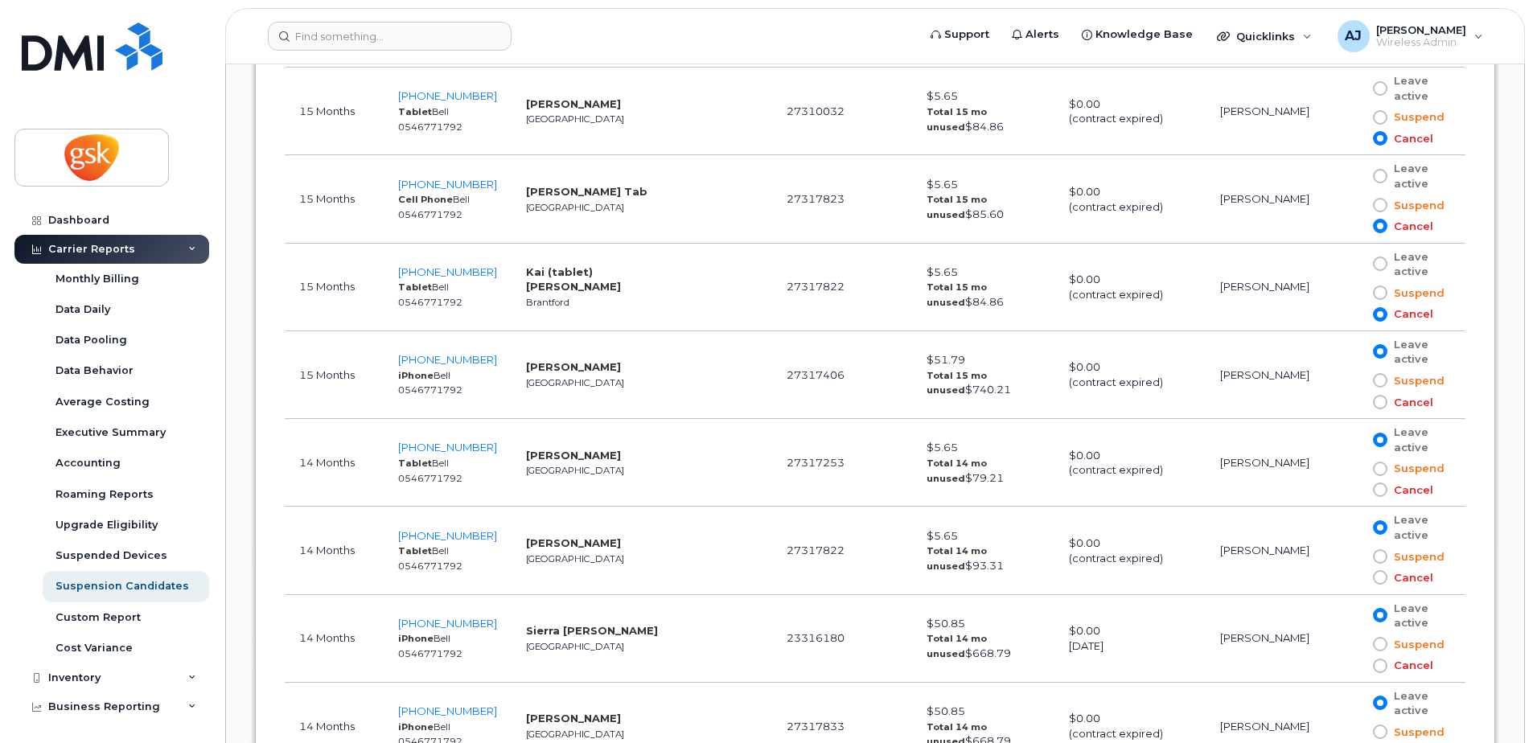
scroll to position [2655, 0]
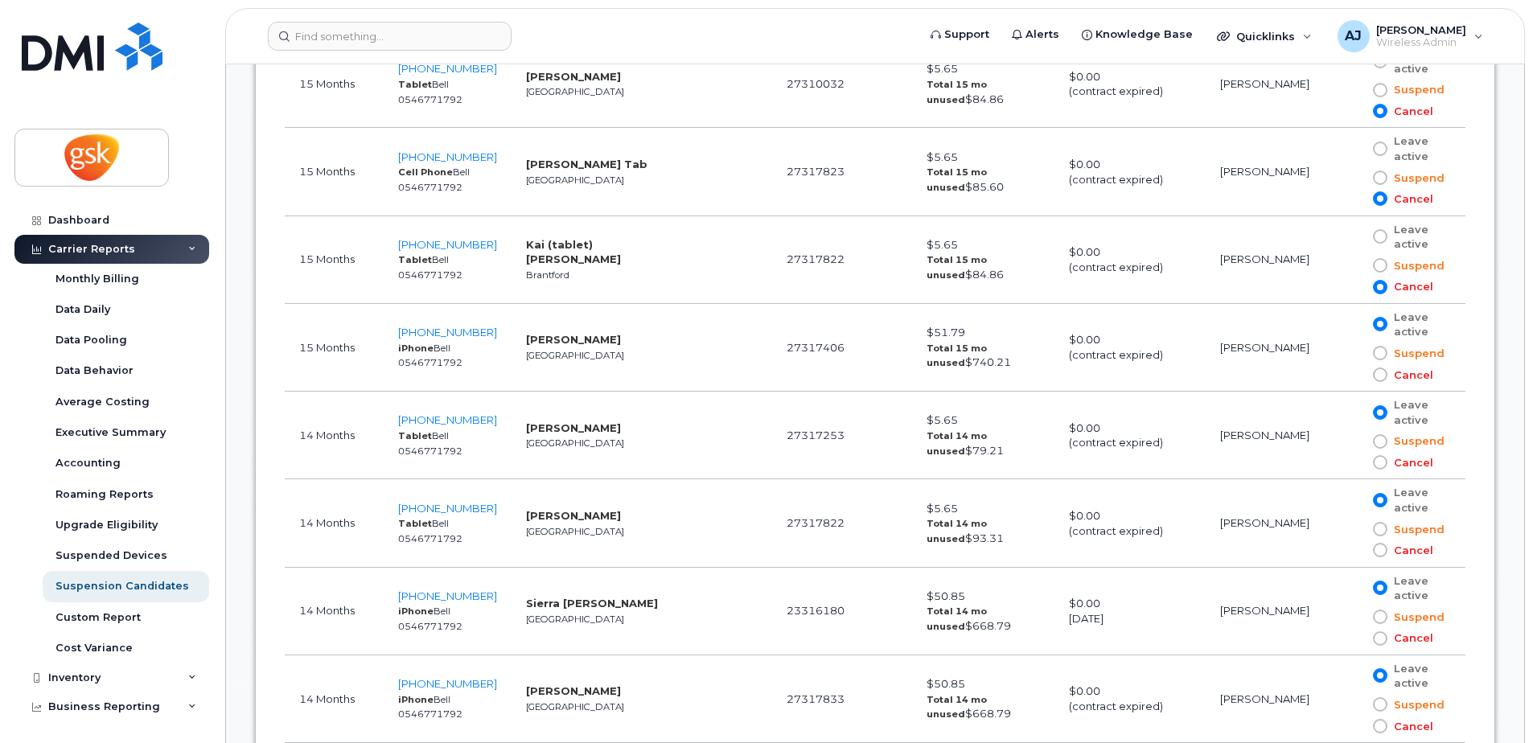
click at [1373, 374] on span at bounding box center [1380, 375] width 14 height 14
click at [1357, 375] on input "Cancel" at bounding box center [1357, 375] width 0 height 0
click at [1374, 458] on span at bounding box center [1380, 462] width 14 height 14
click at [1357, 463] on input "Cancel" at bounding box center [1357, 463] width 0 height 0
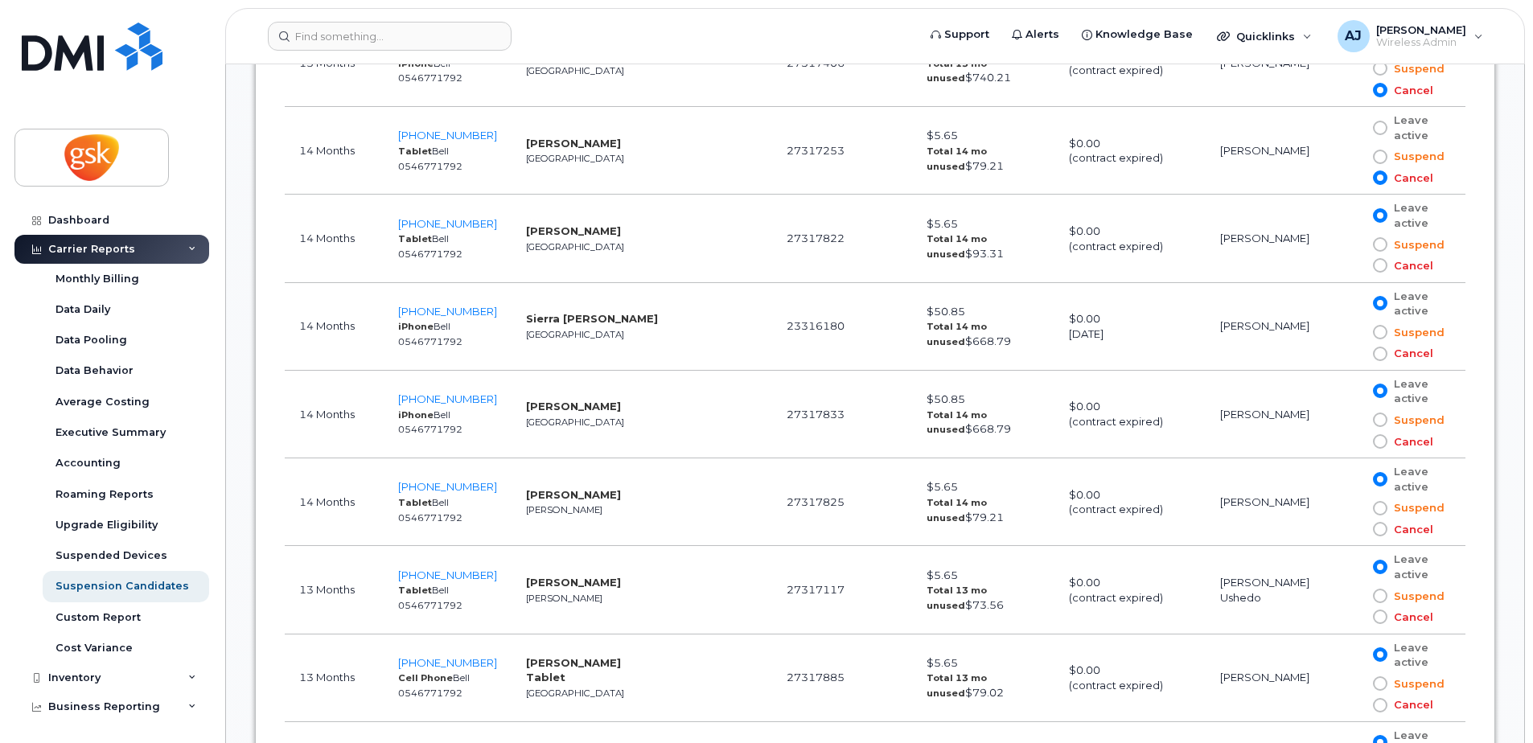
scroll to position [2977, 0]
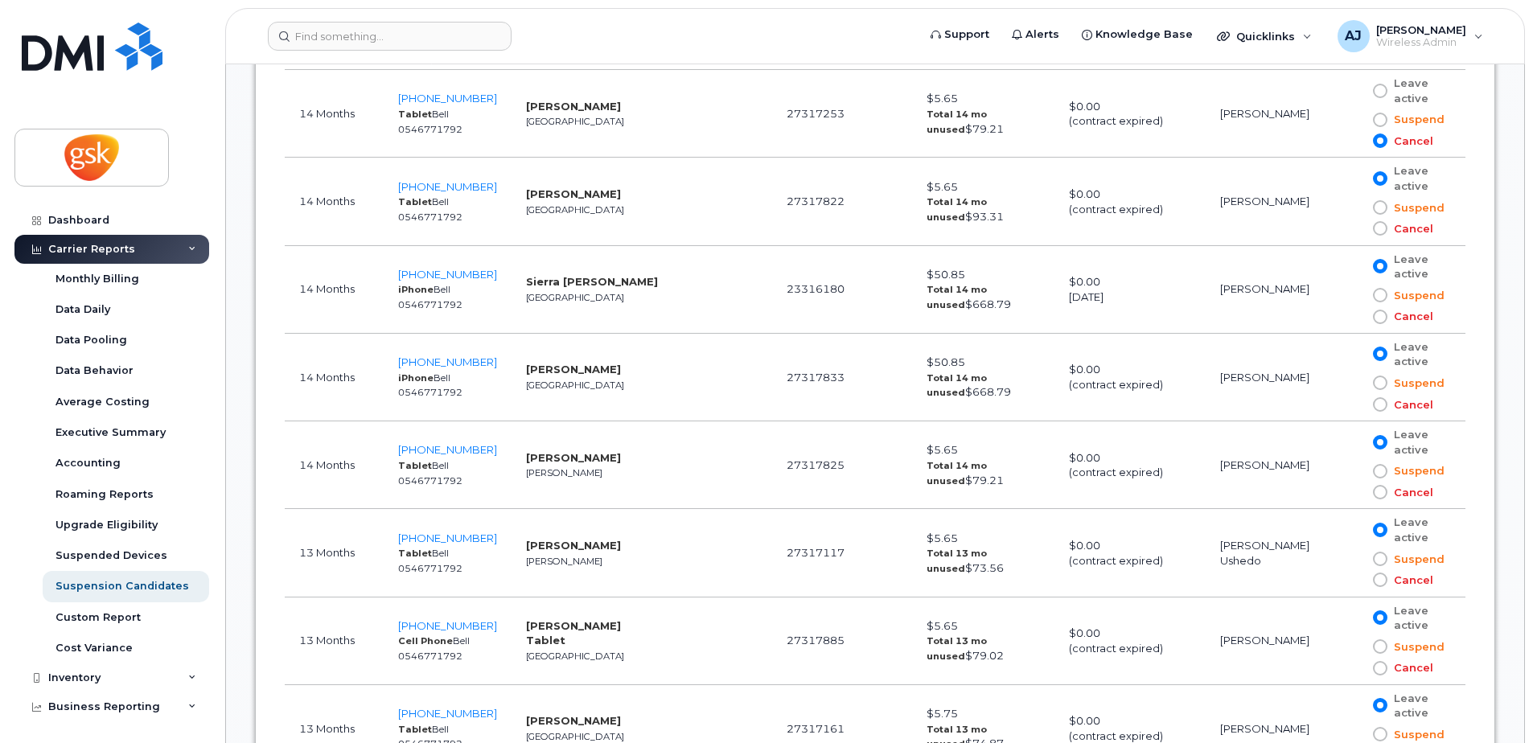
click at [1379, 230] on span at bounding box center [1380, 228] width 14 height 14
click at [1357, 228] on input "Cancel" at bounding box center [1357, 228] width 0 height 0
click at [1375, 319] on span at bounding box center [1380, 317] width 14 height 14
click at [1357, 317] on input "Cancel" at bounding box center [1357, 317] width 0 height 0
click at [1376, 407] on span at bounding box center [1380, 404] width 14 height 14
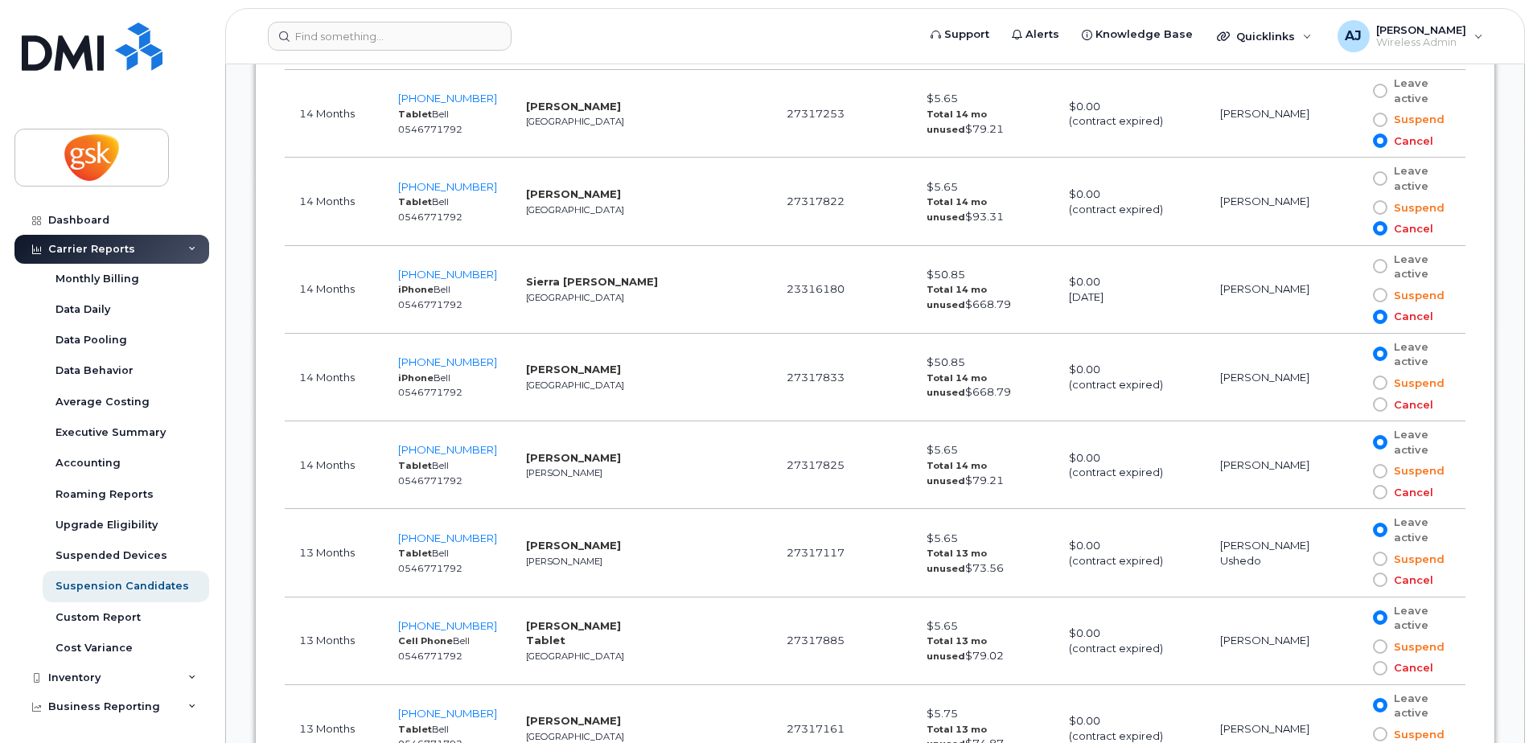
click at [1357, 405] on input "Cancel" at bounding box center [1357, 405] width 0 height 0
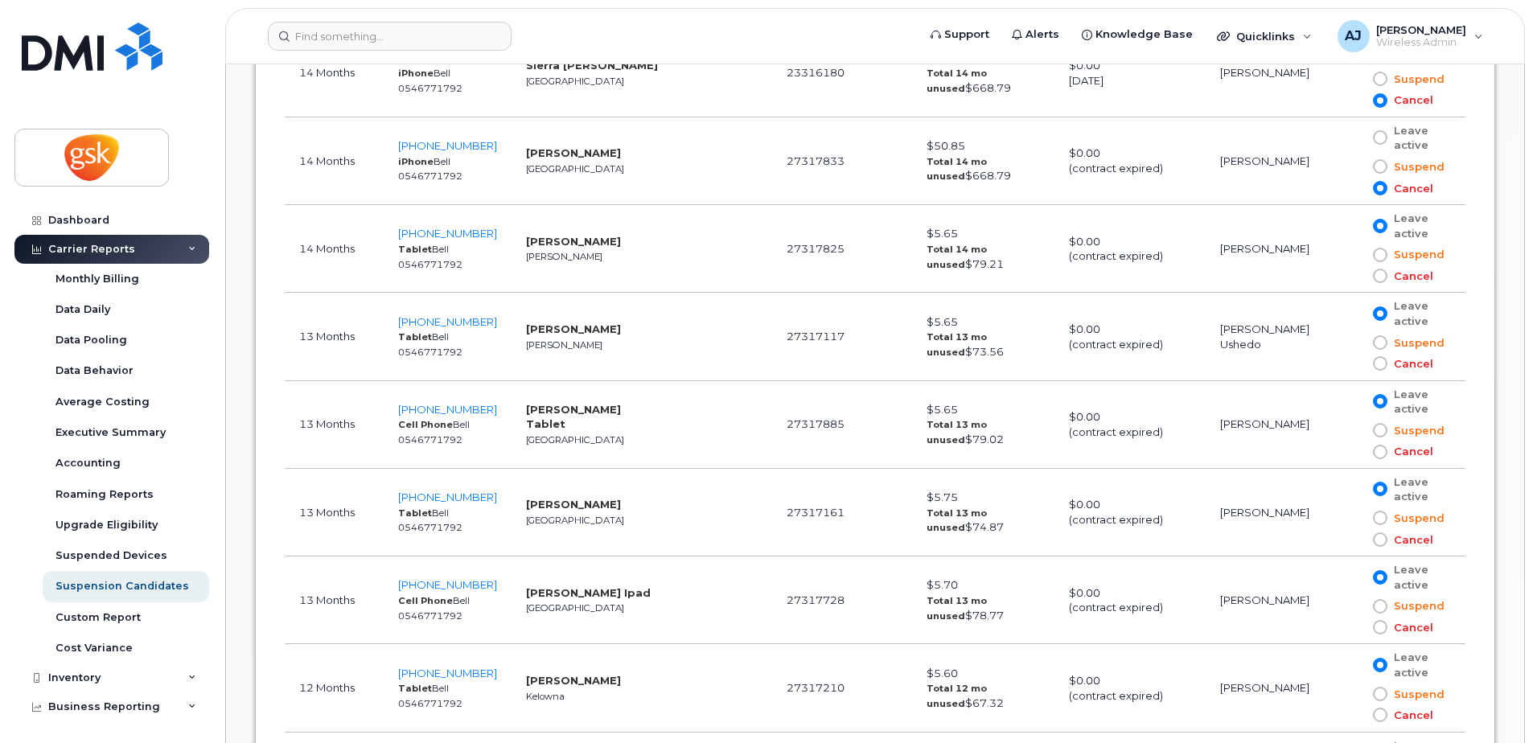
scroll to position [3218, 0]
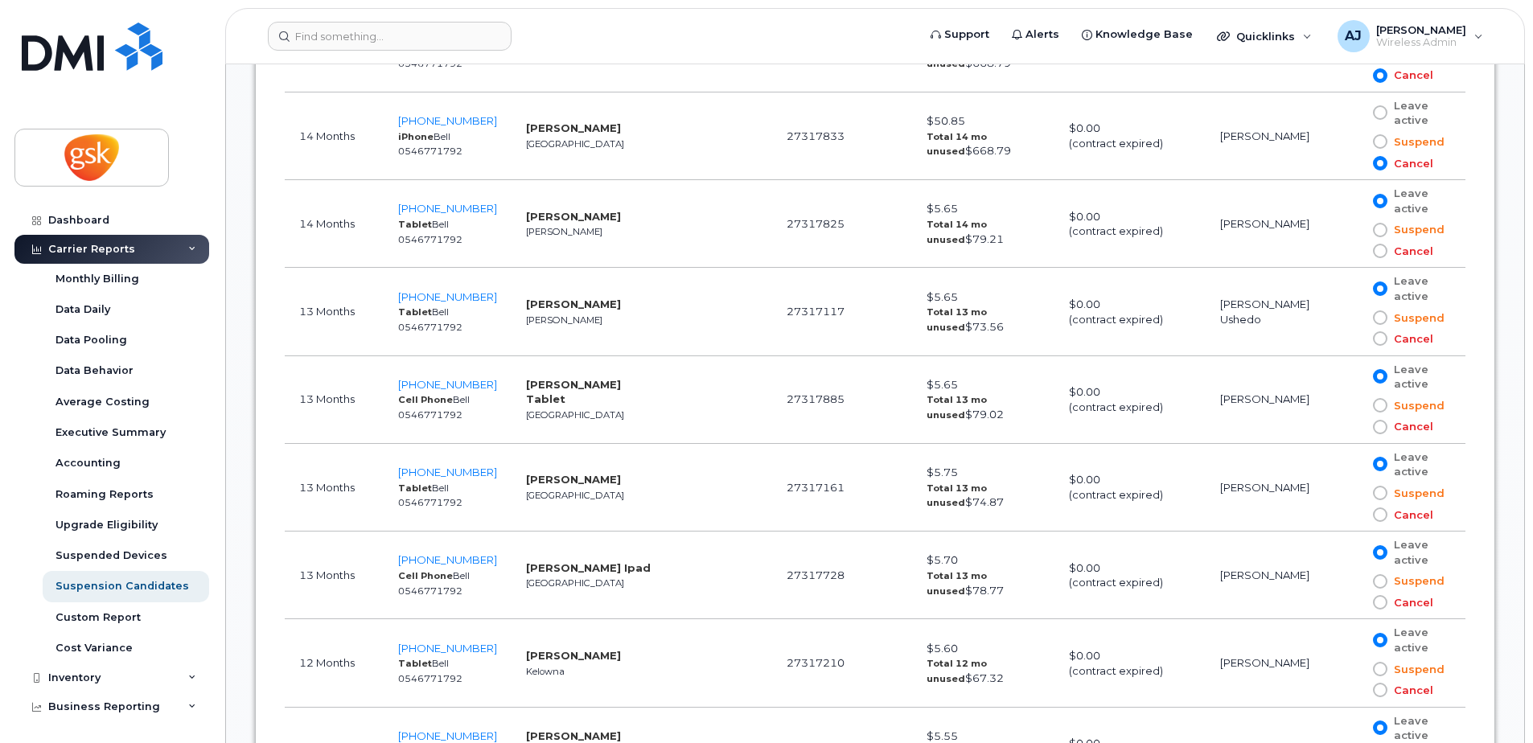
click at [1379, 335] on span at bounding box center [1380, 338] width 14 height 14
click at [1357, 339] on input "Cancel" at bounding box center [1357, 339] width 0 height 0
click at [1375, 430] on span at bounding box center [1380, 427] width 14 height 14
click at [1357, 427] on input "Cancel" at bounding box center [1357, 427] width 0 height 0
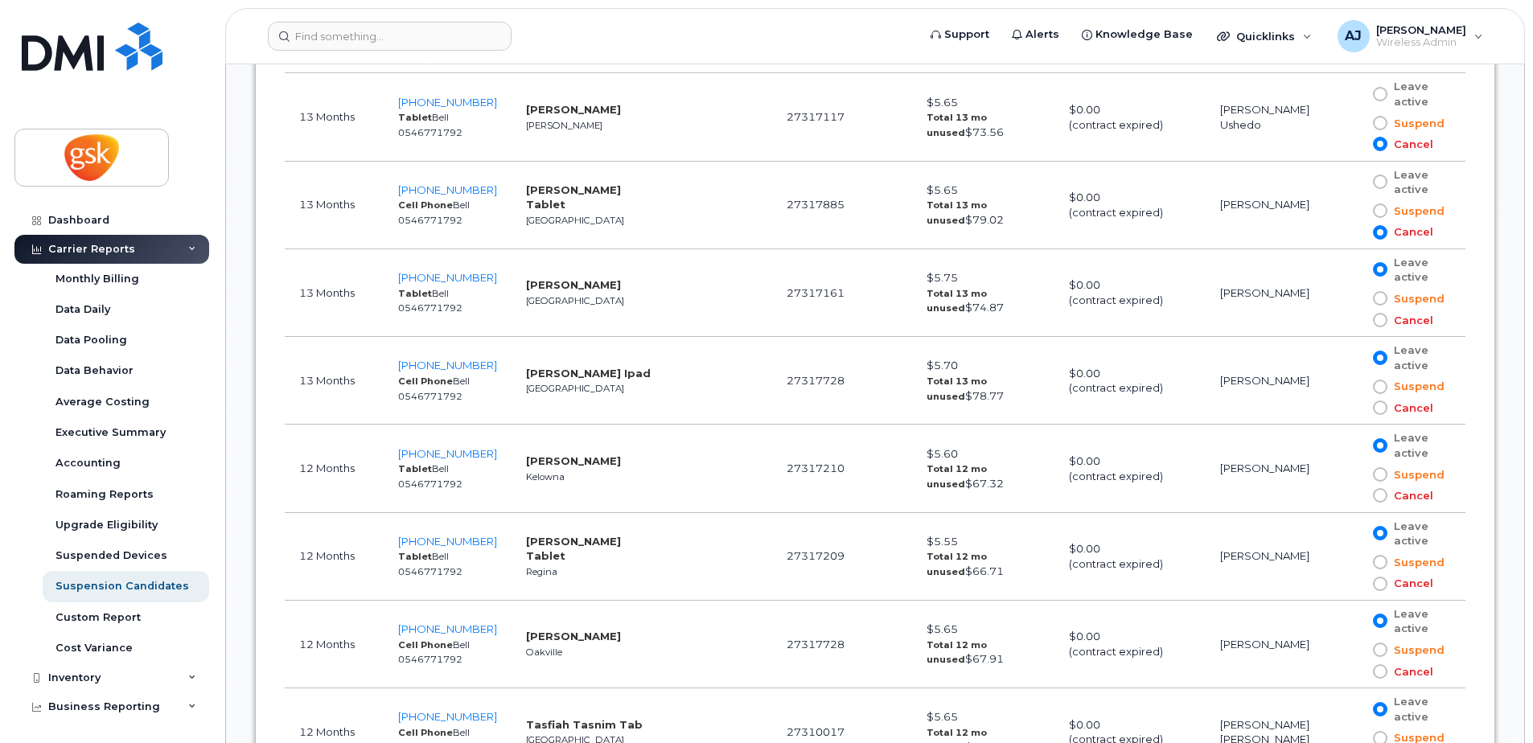
scroll to position [3459, 0]
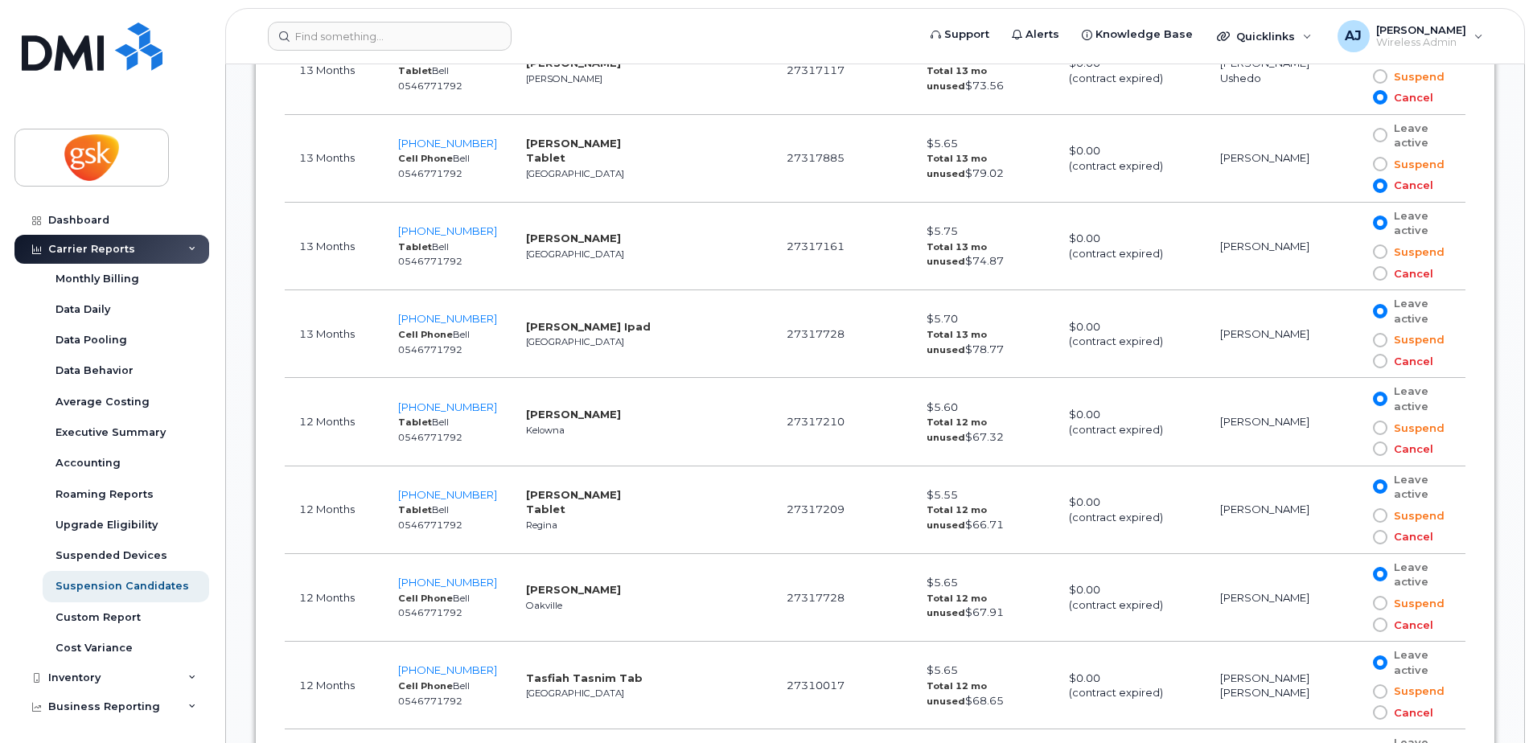
click at [1375, 278] on span at bounding box center [1380, 273] width 14 height 14
click at [1357, 274] on input "Cancel" at bounding box center [1357, 274] width 0 height 0
click at [1375, 361] on span at bounding box center [1380, 361] width 14 height 14
click at [1357, 361] on input "Cancel" at bounding box center [1357, 361] width 0 height 0
click at [1376, 448] on span at bounding box center [1380, 449] width 14 height 14
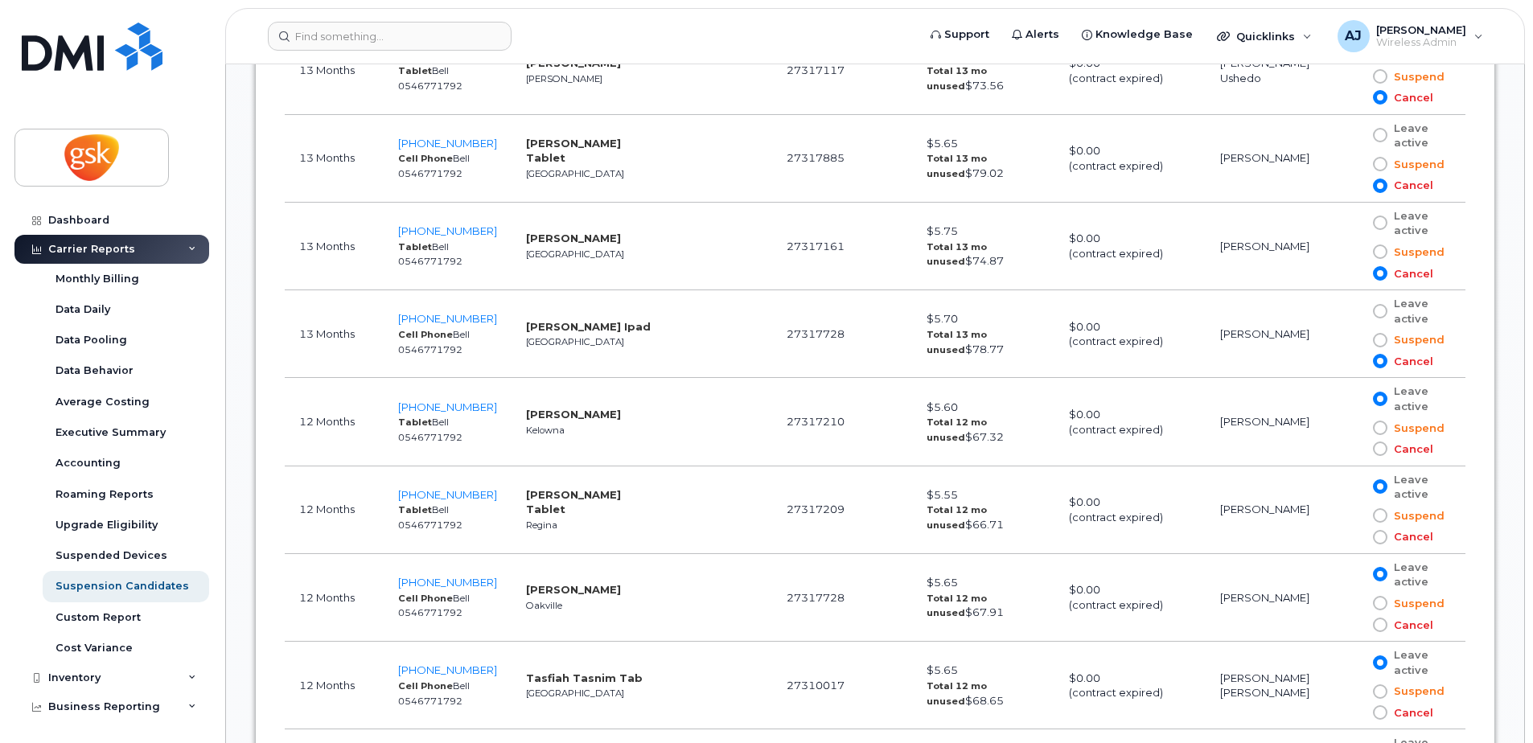
click at [1357, 449] on input "Cancel" at bounding box center [1357, 449] width 0 height 0
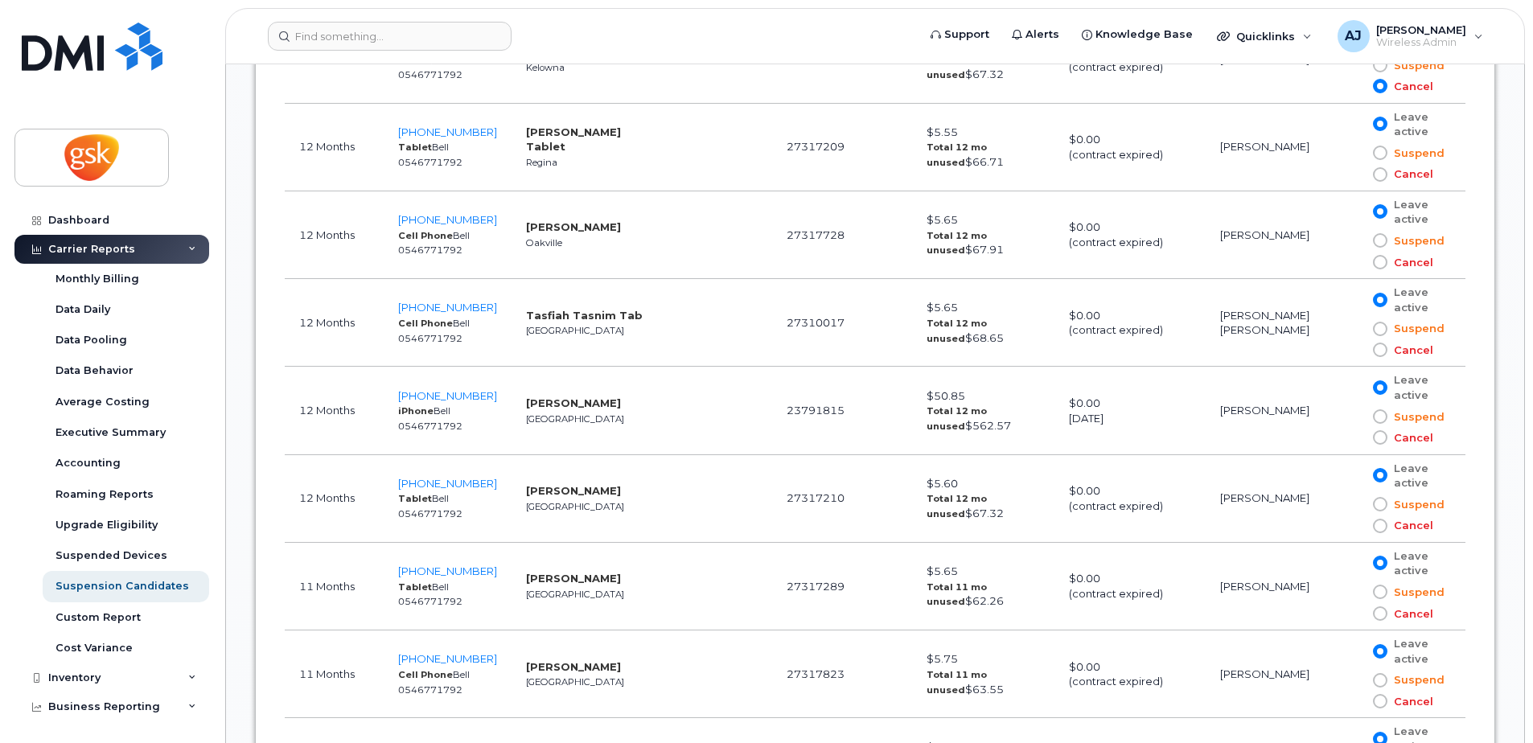
scroll to position [3861, 0]
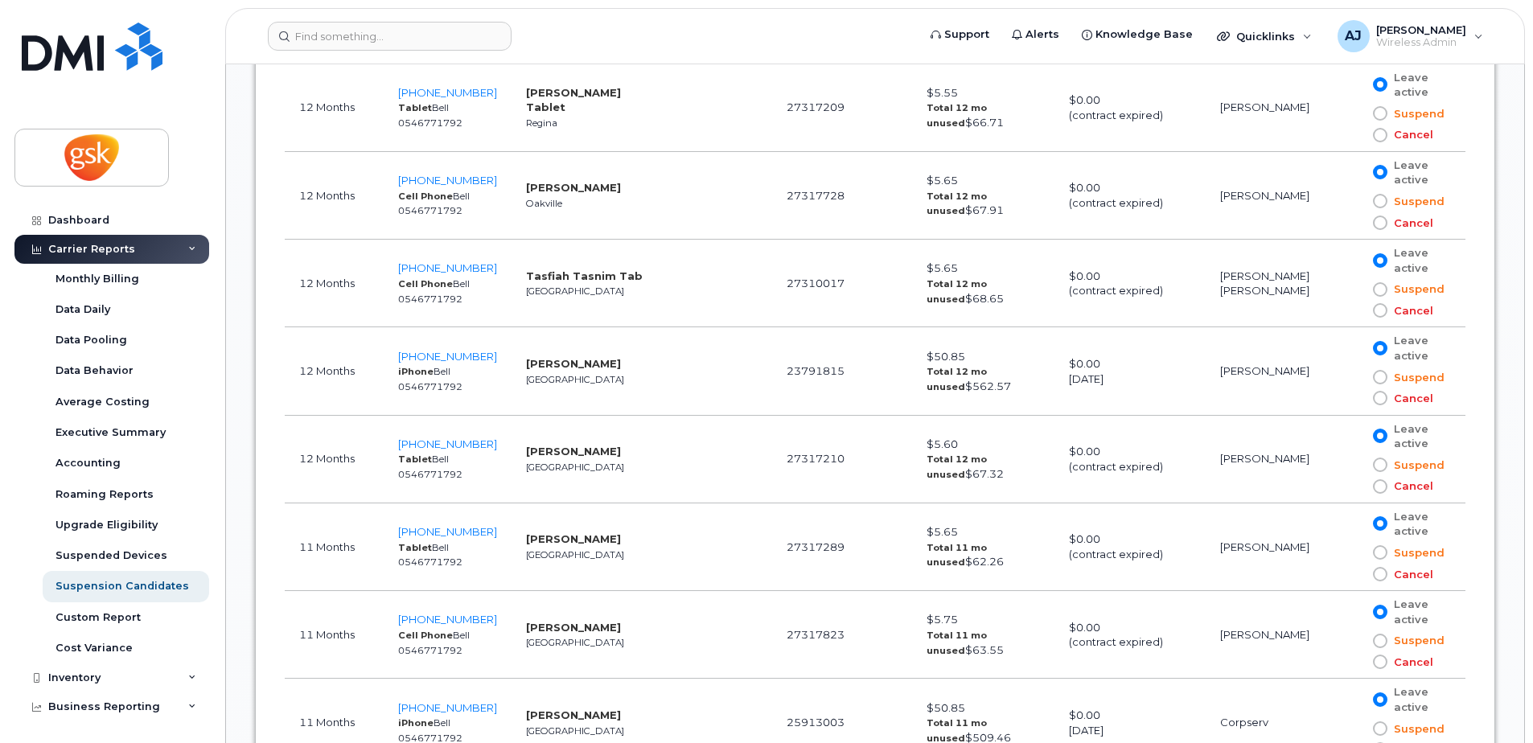
click at [1376, 140] on span at bounding box center [1380, 135] width 14 height 14
click at [1357, 135] on input "Cancel" at bounding box center [1357, 135] width 0 height 0
click at [1373, 224] on span at bounding box center [1380, 223] width 14 height 14
click at [1357, 223] on input "Cancel" at bounding box center [1357, 223] width 0 height 0
click at [1375, 309] on span at bounding box center [1380, 310] width 14 height 14
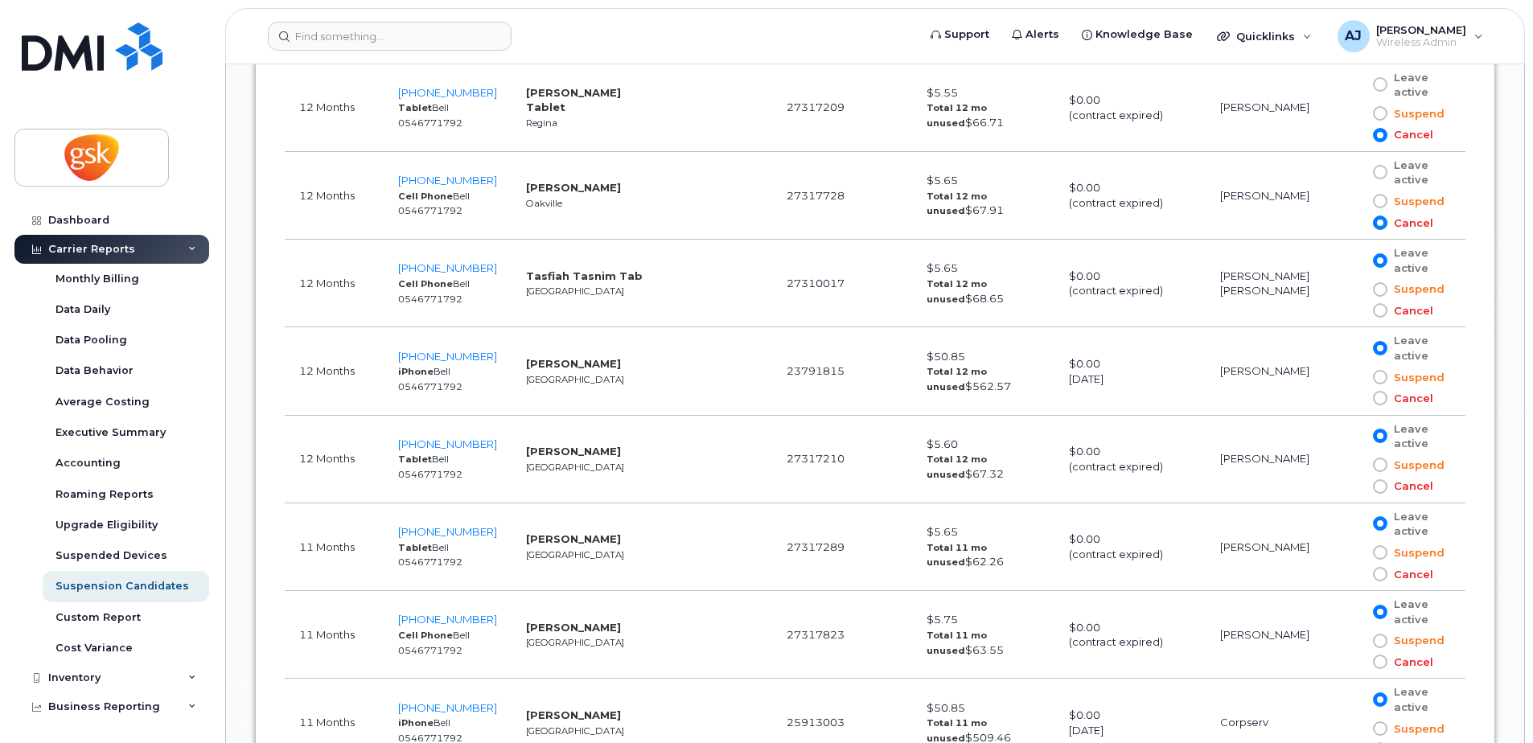
click at [1357, 311] on input "Cancel" at bounding box center [1357, 311] width 0 height 0
click at [1373, 399] on span at bounding box center [1380, 398] width 14 height 14
click at [1357, 398] on input "Cancel" at bounding box center [1357, 398] width 0 height 0
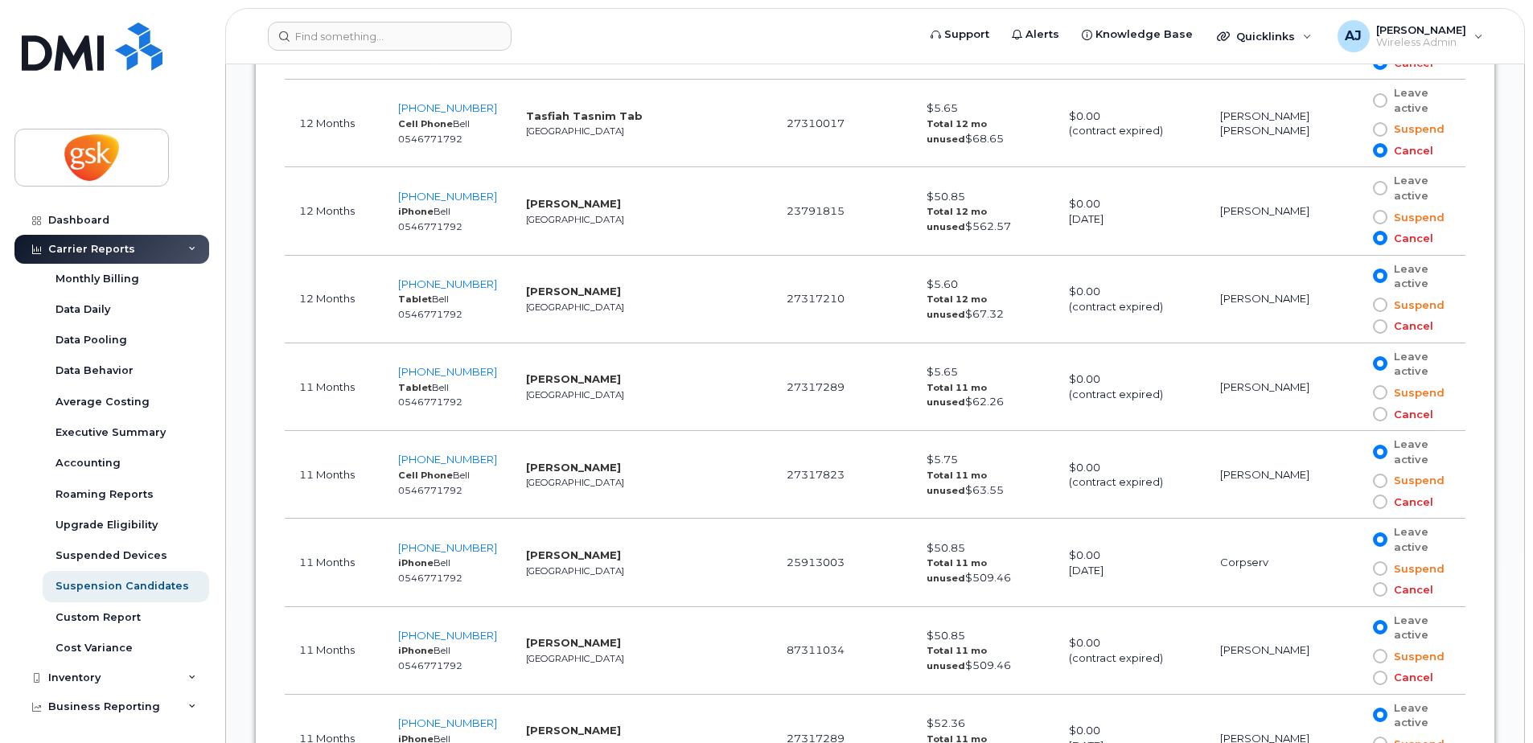
scroll to position [4022, 0]
click at [1373, 324] on span at bounding box center [1380, 326] width 14 height 14
click at [1357, 326] on input "Cancel" at bounding box center [1357, 326] width 0 height 0
click at [1376, 408] on span at bounding box center [1380, 413] width 14 height 14
click at [1357, 414] on input "Cancel" at bounding box center [1357, 414] width 0 height 0
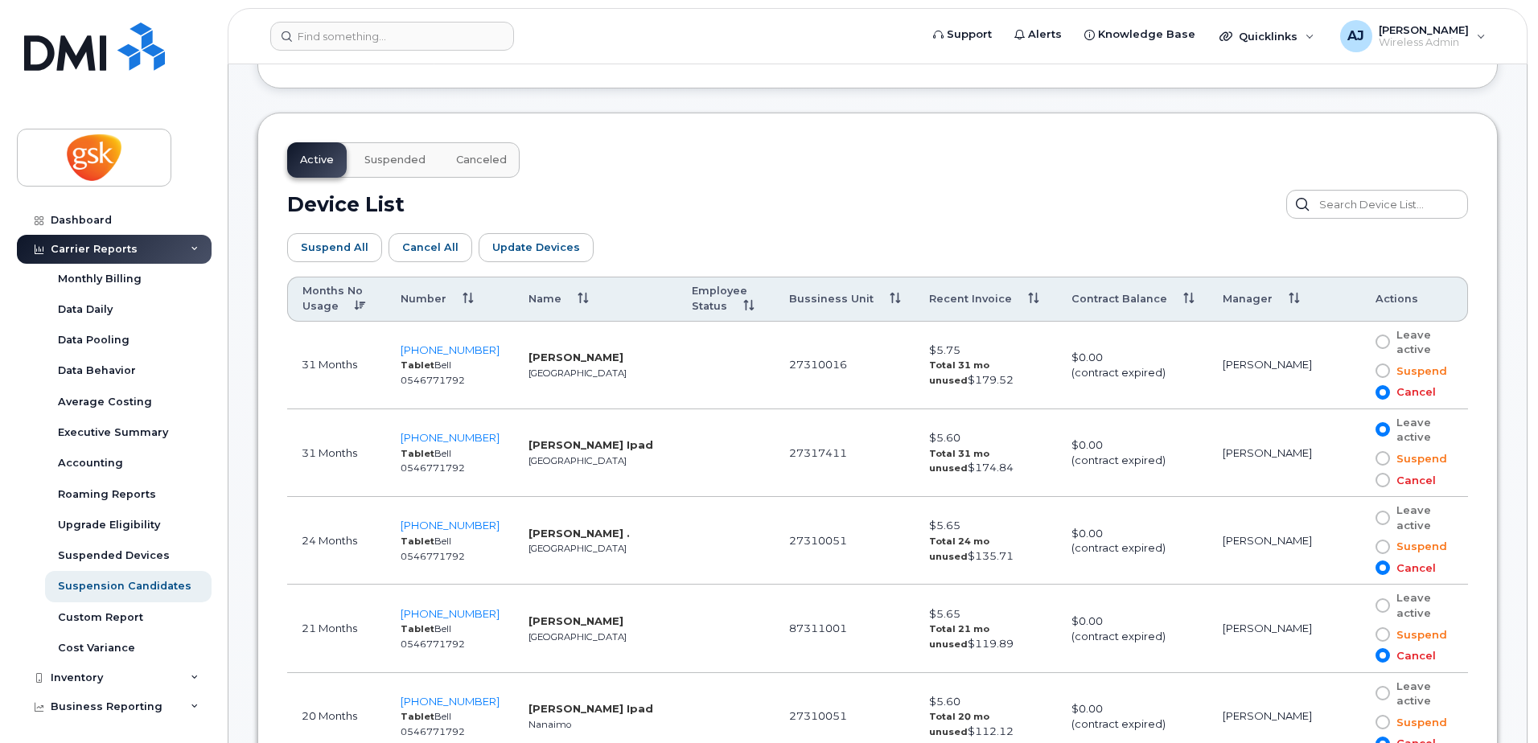
scroll to position [871, 0]
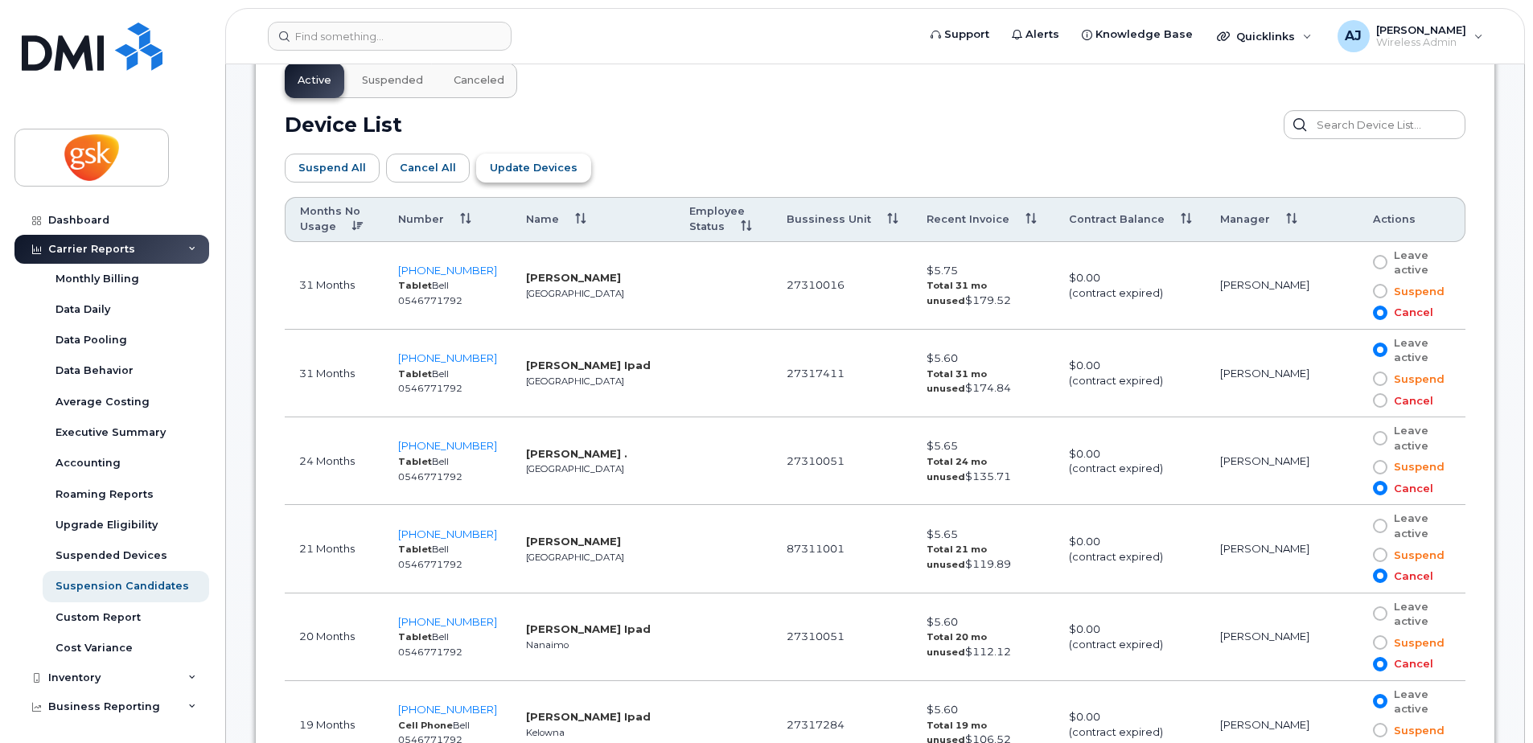
click at [532, 167] on span "Update Devices" at bounding box center [534, 167] width 88 height 15
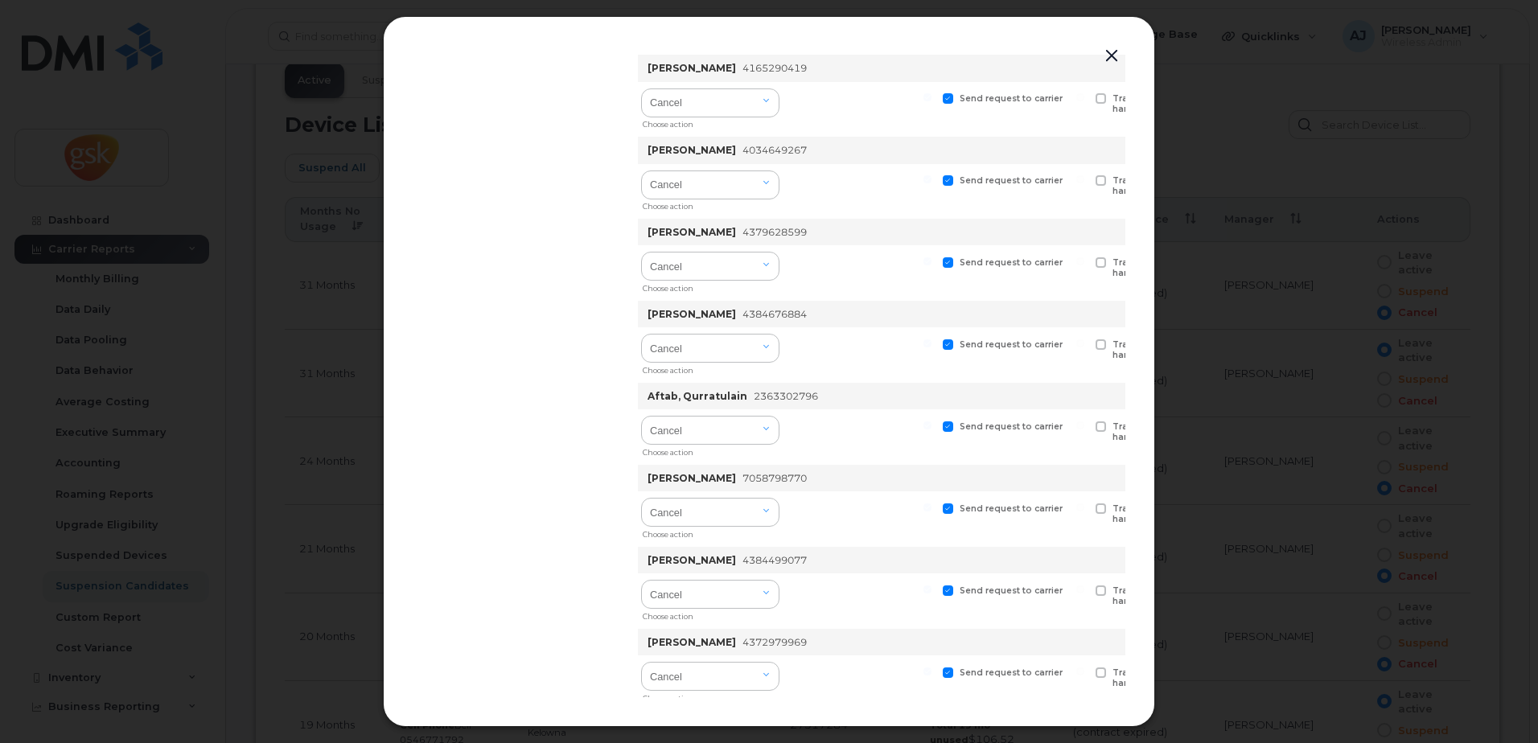
scroll to position [15188, 0]
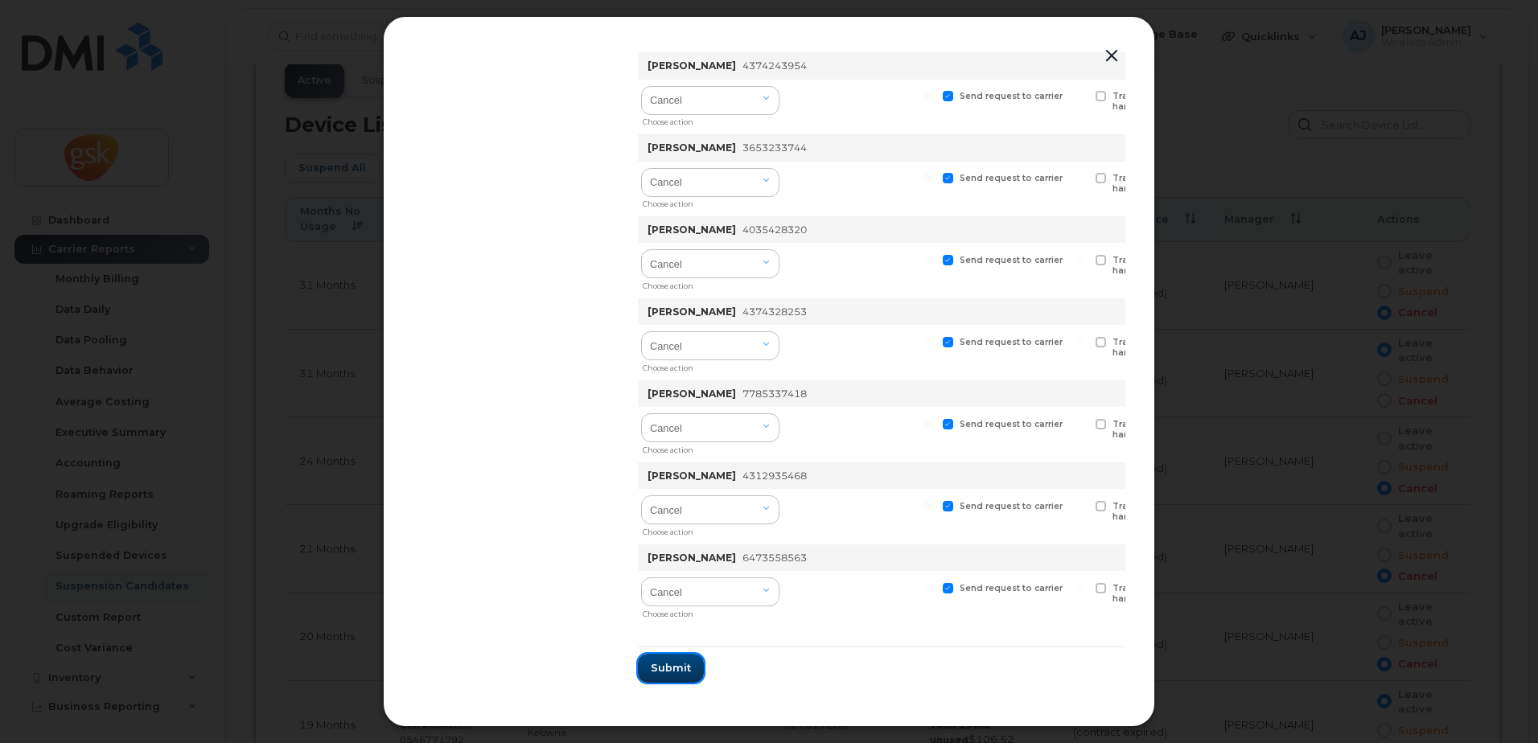
click at [672, 660] on span "Submit" at bounding box center [671, 667] width 40 height 15
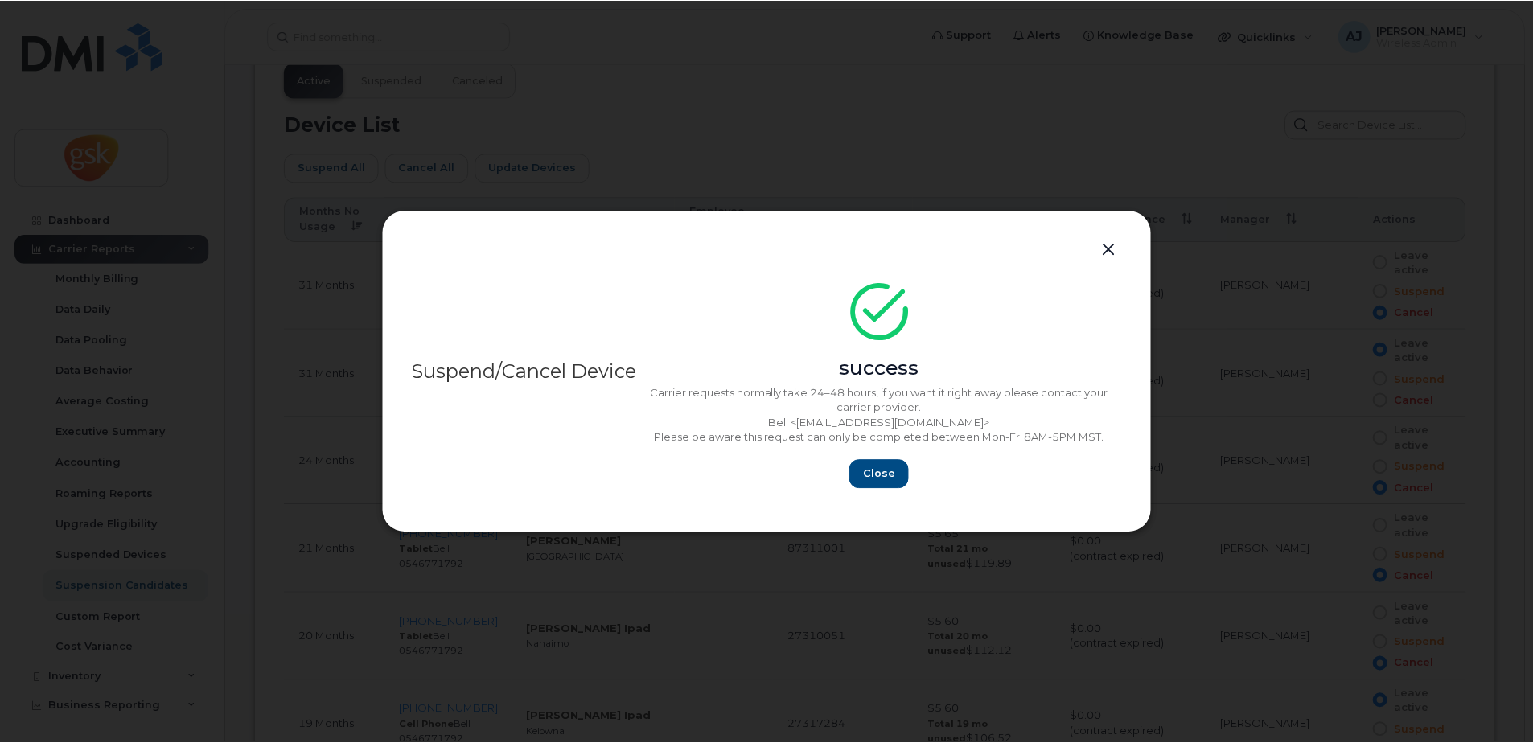
scroll to position [0, 0]
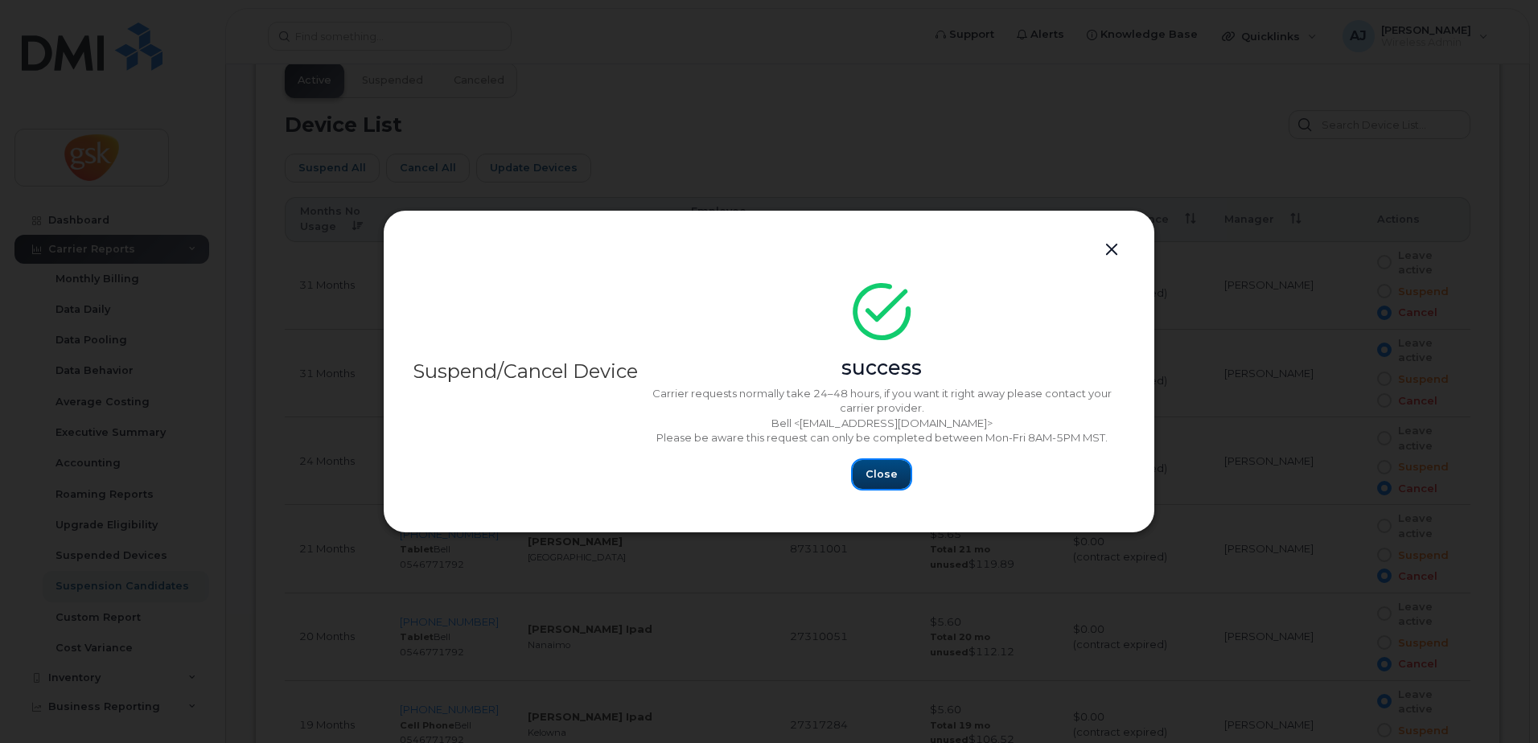
click at [891, 465] on button "Close" at bounding box center [882, 474] width 58 height 29
